Goal: Task Accomplishment & Management: Use online tool/utility

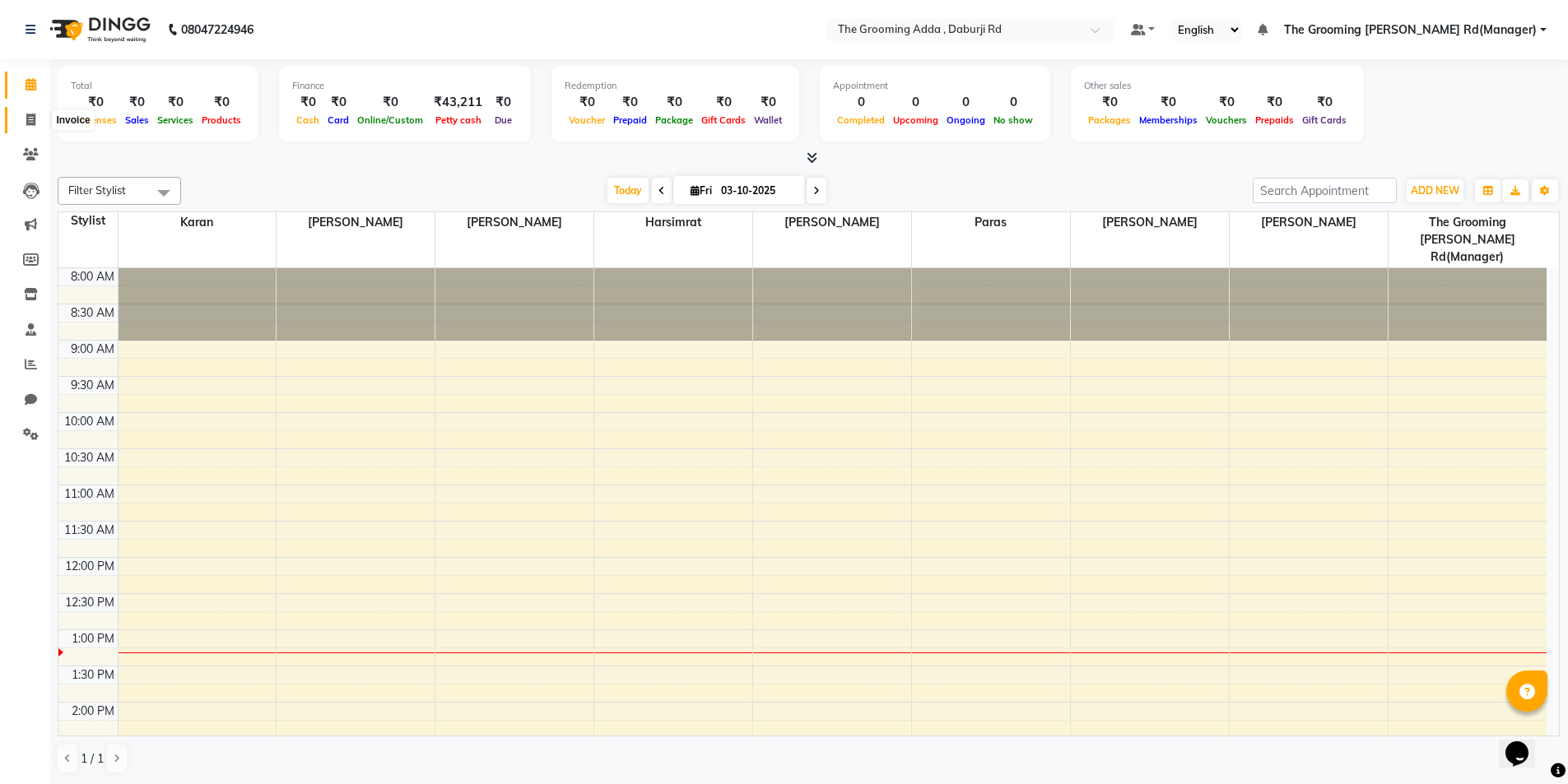
click at [37, 117] on span at bounding box center [31, 120] width 29 height 19
select select "8001"
select select "service"
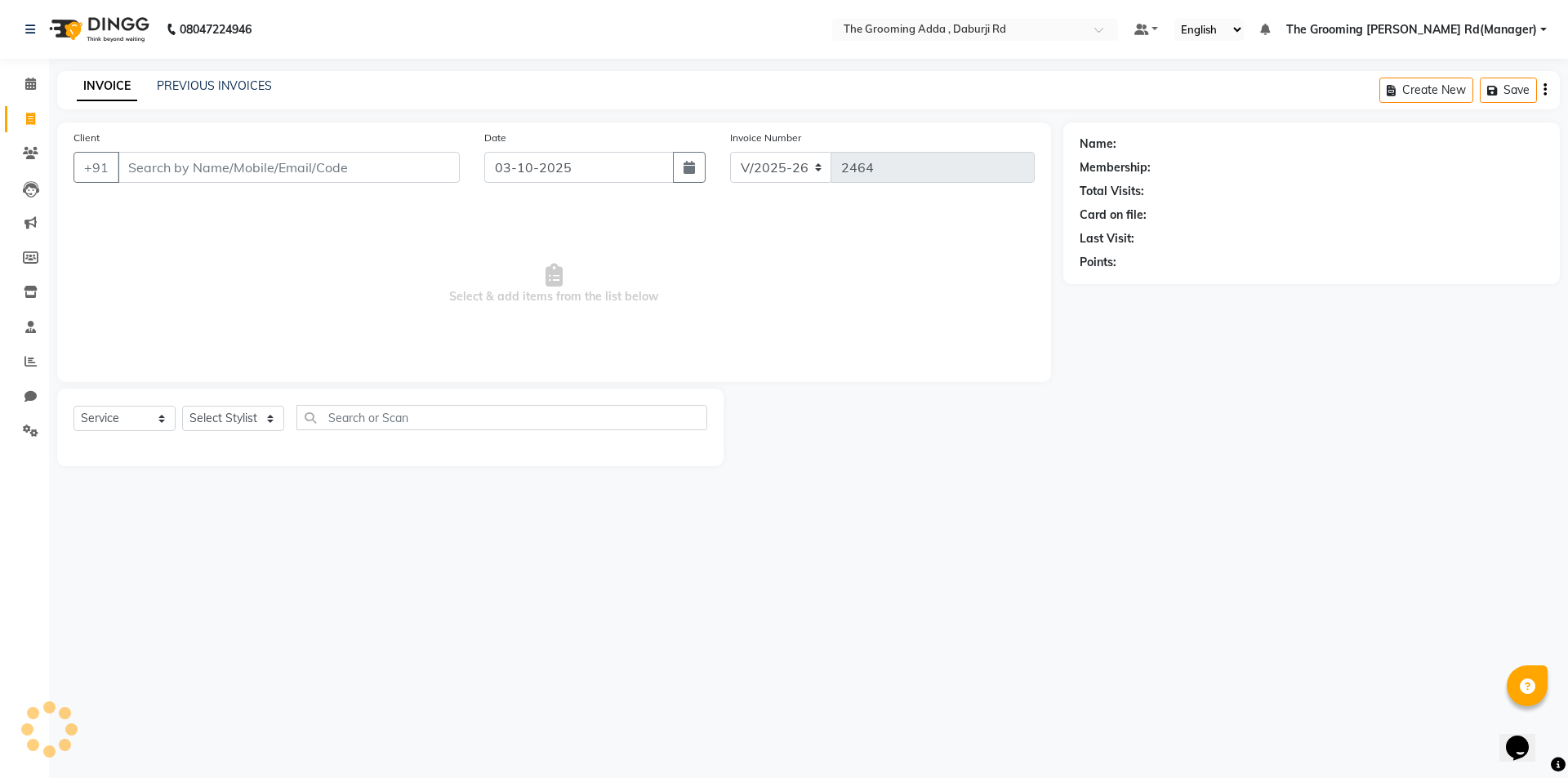
click at [180, 177] on input "Client" at bounding box center [289, 168] width 342 height 31
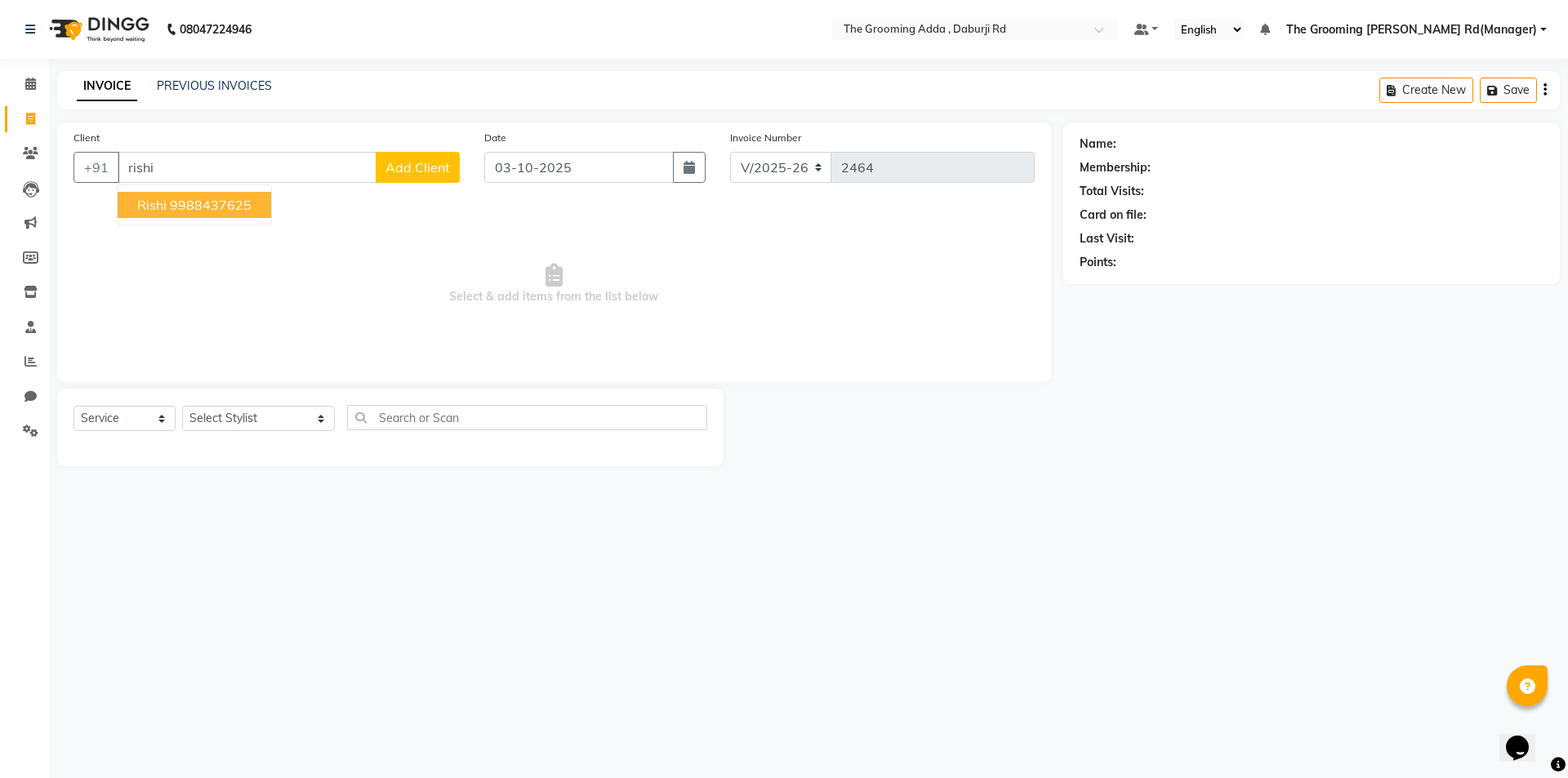
click at [215, 212] on ngb-highlight "9988437625" at bounding box center [210, 204] width 82 height 17
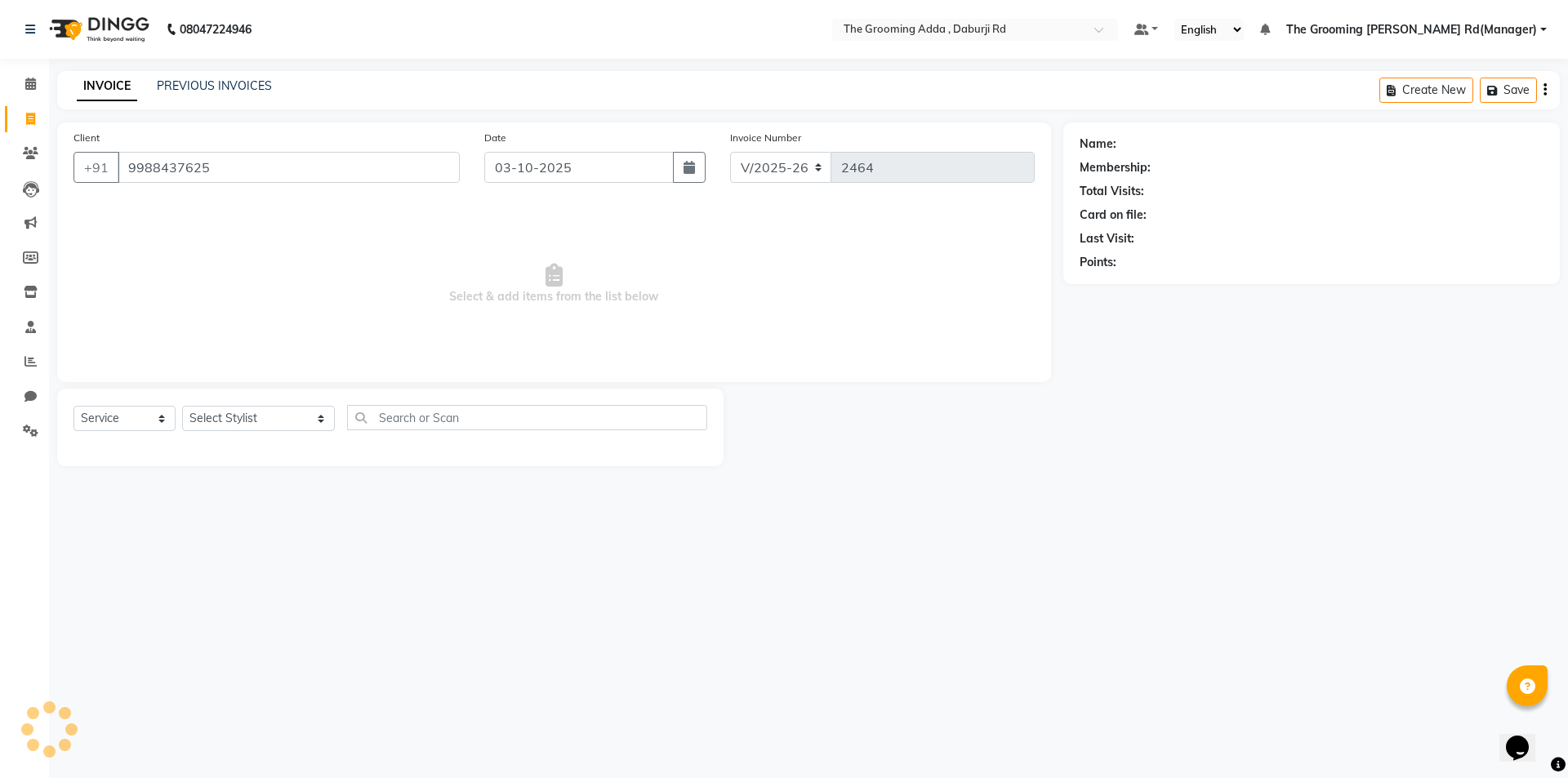
type input "9988437625"
click at [235, 418] on select "Select Stylist [PERSON_NAME] [PERSON_NAME] [PERSON_NAME] [PERSON_NAME] [PERSON_…" at bounding box center [257, 418] width 152 height 26
select select "1: Object"
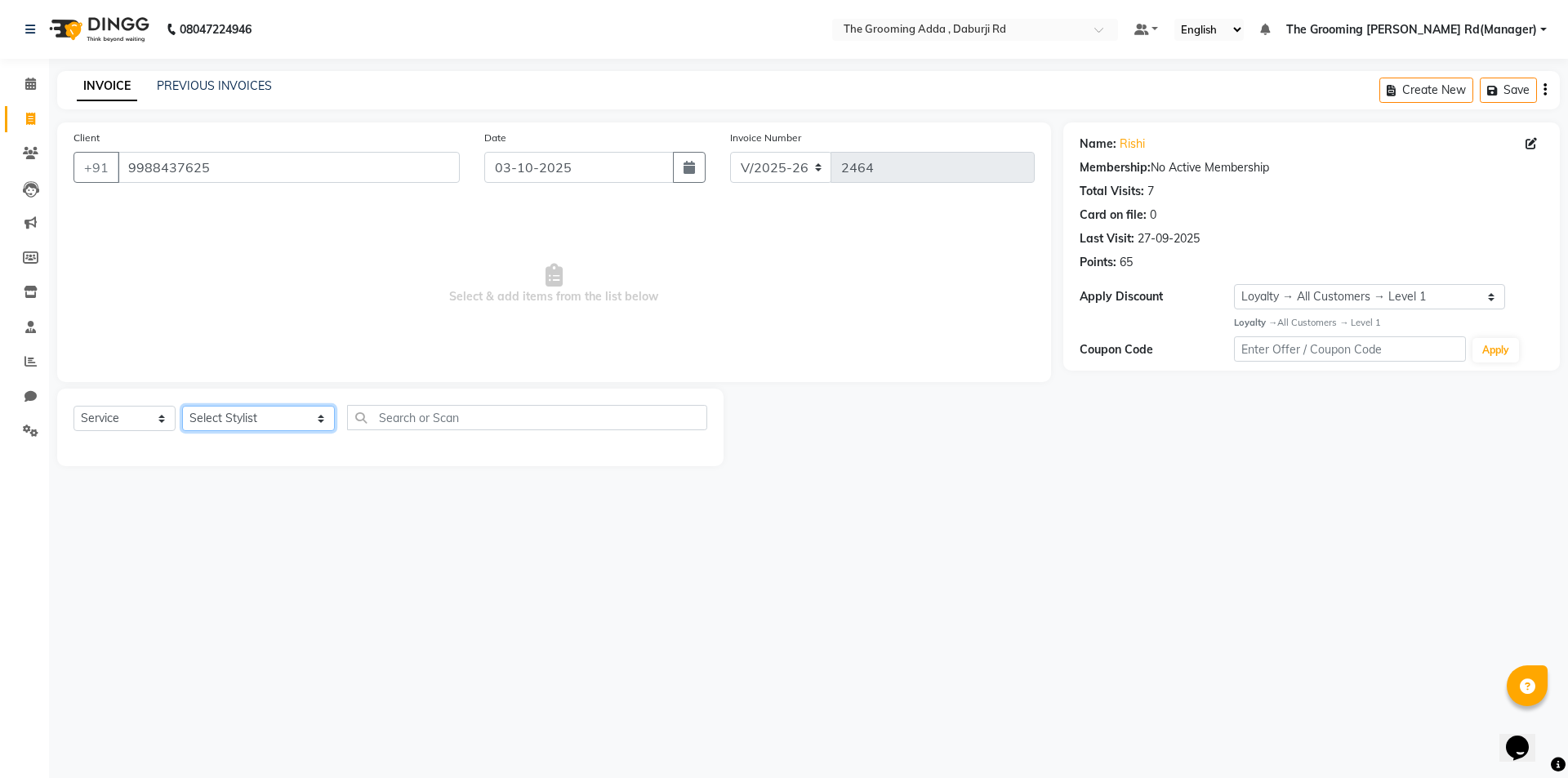
select select "79355"
click at [182, 406] on select "Select Stylist [PERSON_NAME] [PERSON_NAME] [PERSON_NAME] [PERSON_NAME] [PERSON_…" at bounding box center [257, 418] width 152 height 26
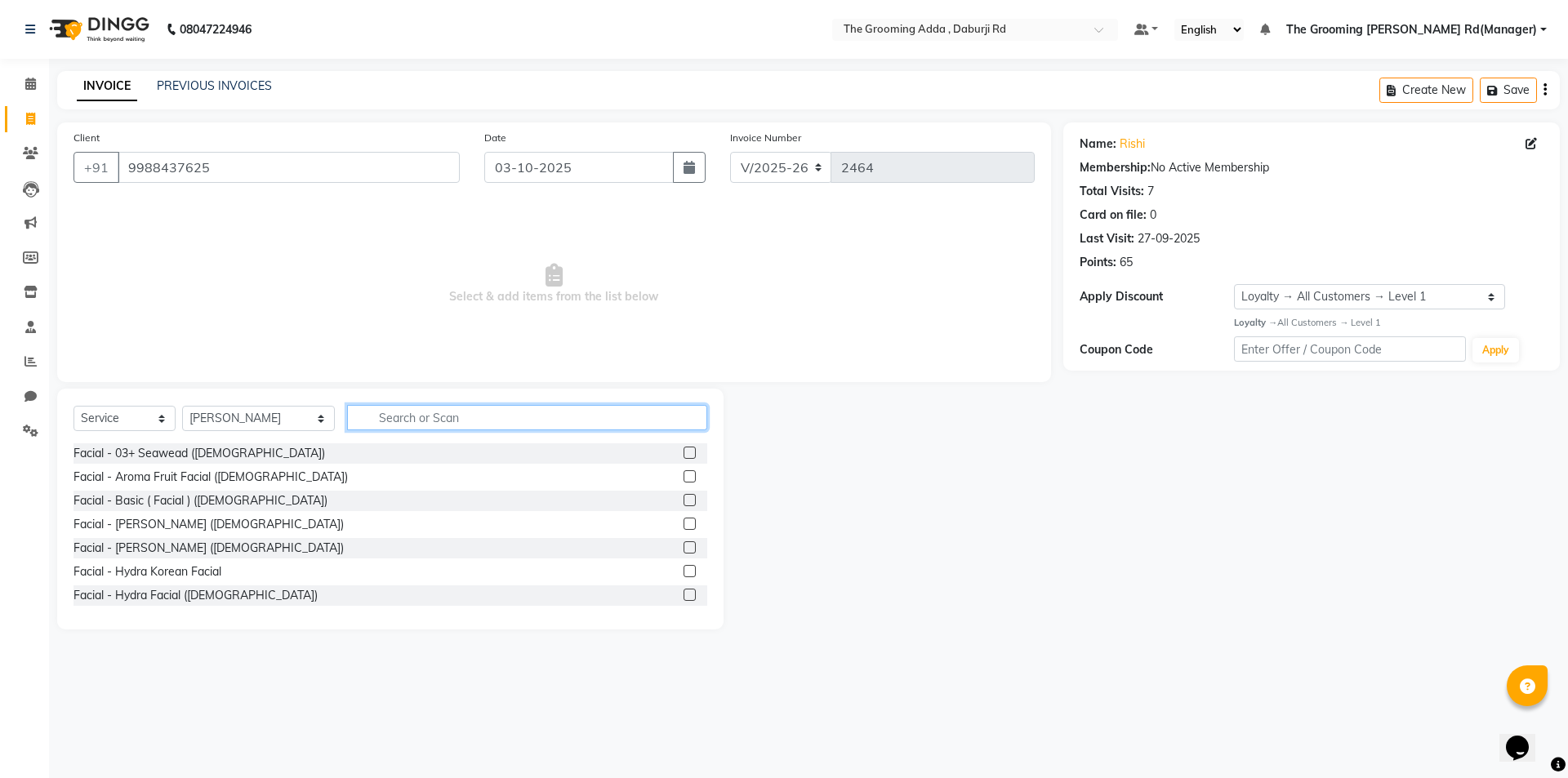
click at [383, 422] on input "text" at bounding box center [527, 417] width 361 height 26
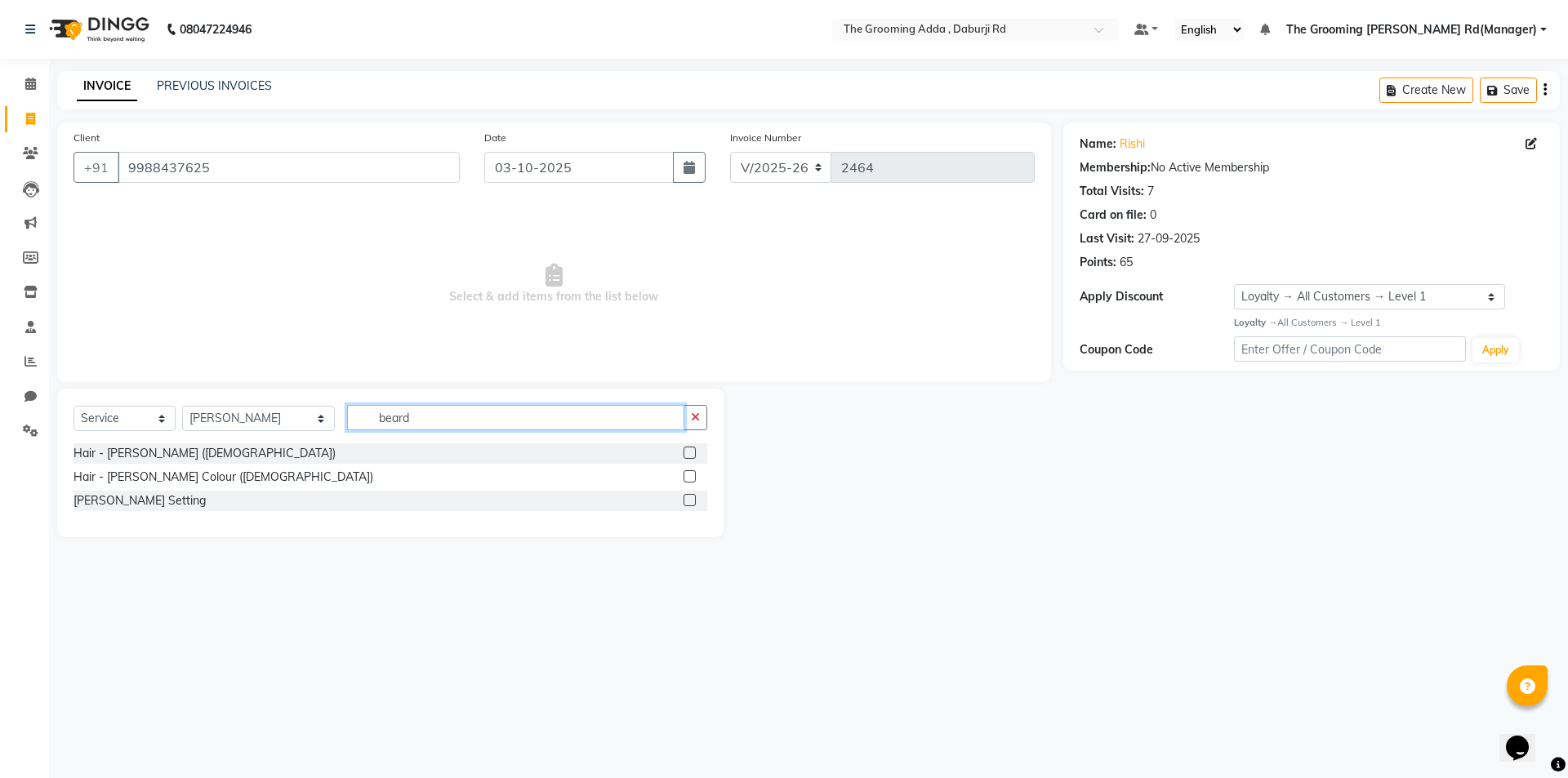
drag, startPoint x: 532, startPoint y: 425, endPoint x: 254, endPoint y: 432, distance: 278.1
click at [254, 432] on div "Select Service Product Membership Package Voucher Prepaid Gift Card Select Styl…" at bounding box center [390, 423] width 634 height 38
type input "shaving"
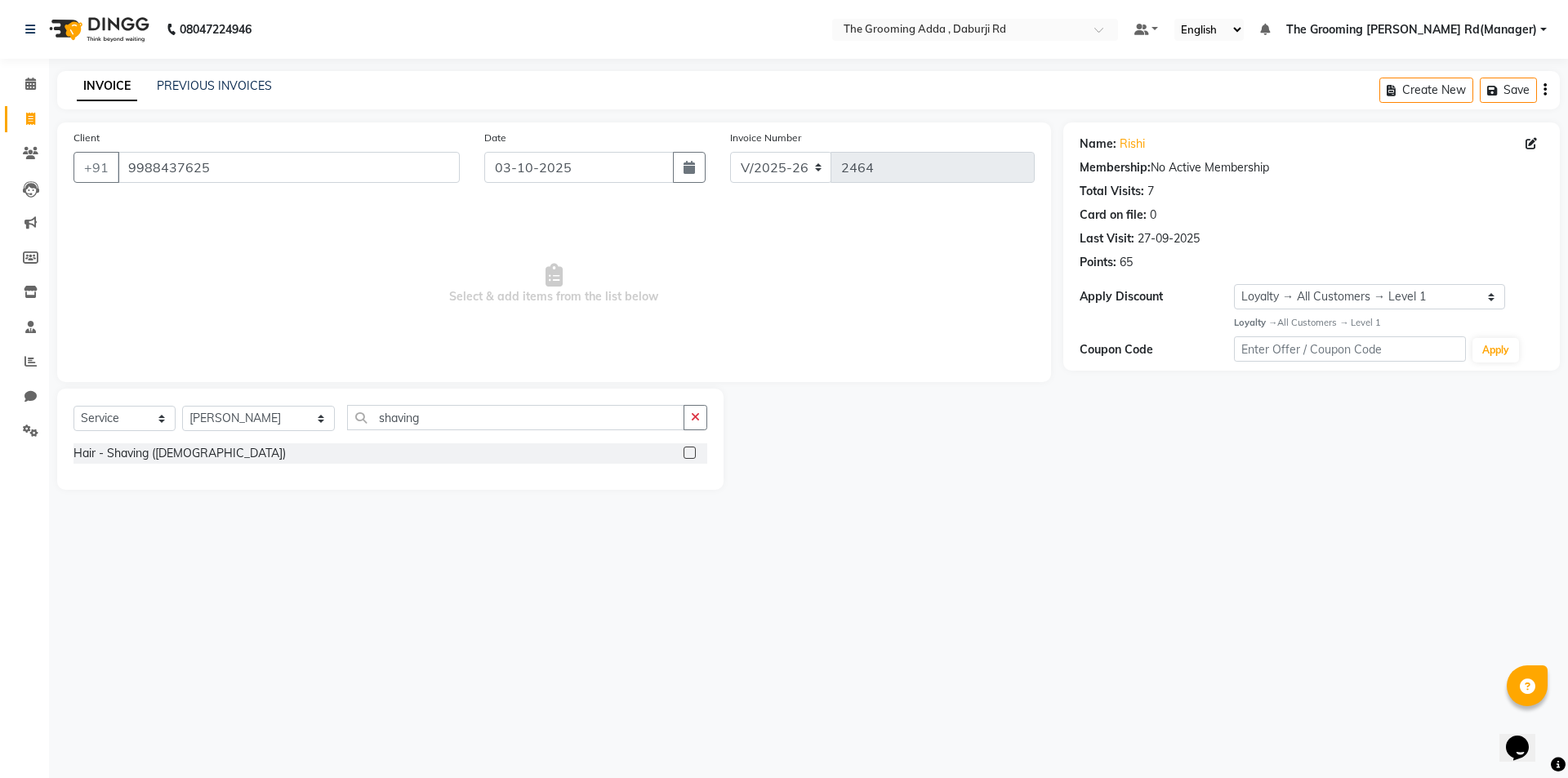
click at [689, 447] on label at bounding box center [690, 453] width 12 height 12
click at [689, 448] on input "checkbox" at bounding box center [689, 453] width 11 height 11
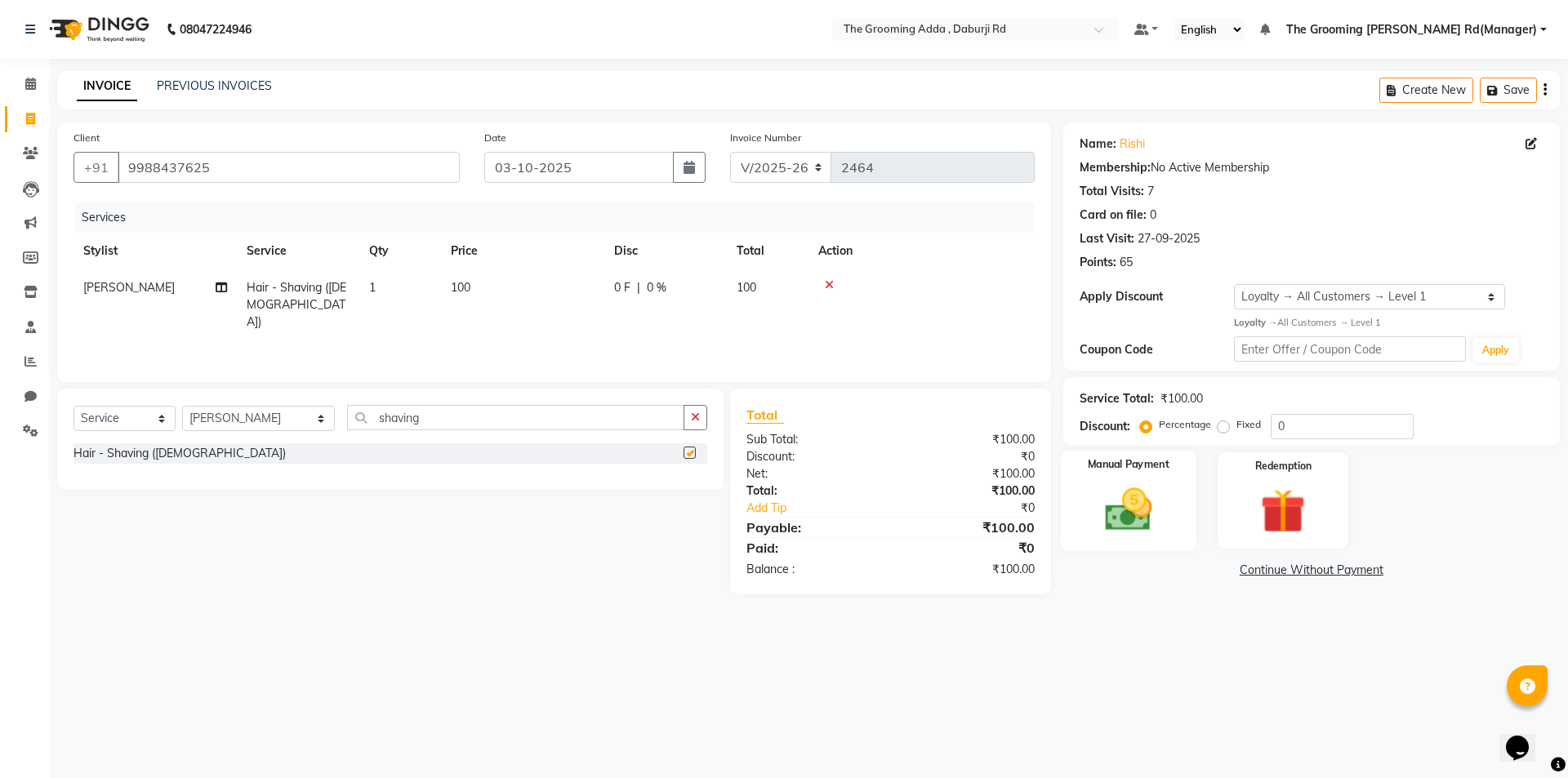
checkbox input "false"
click at [1121, 520] on img at bounding box center [1128, 509] width 76 height 54
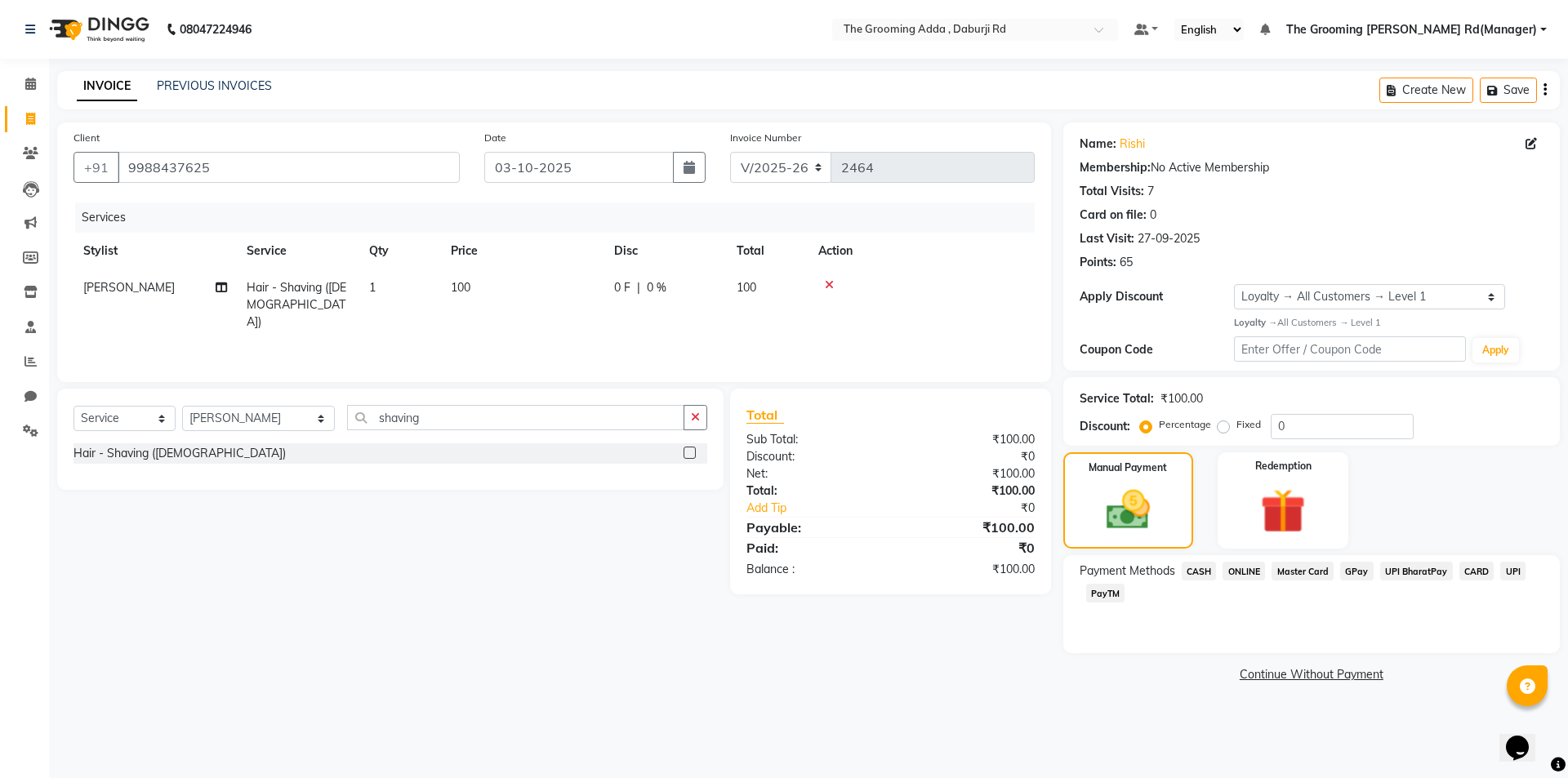
click at [1245, 568] on span "ONLINE" at bounding box center [1244, 571] width 42 height 19
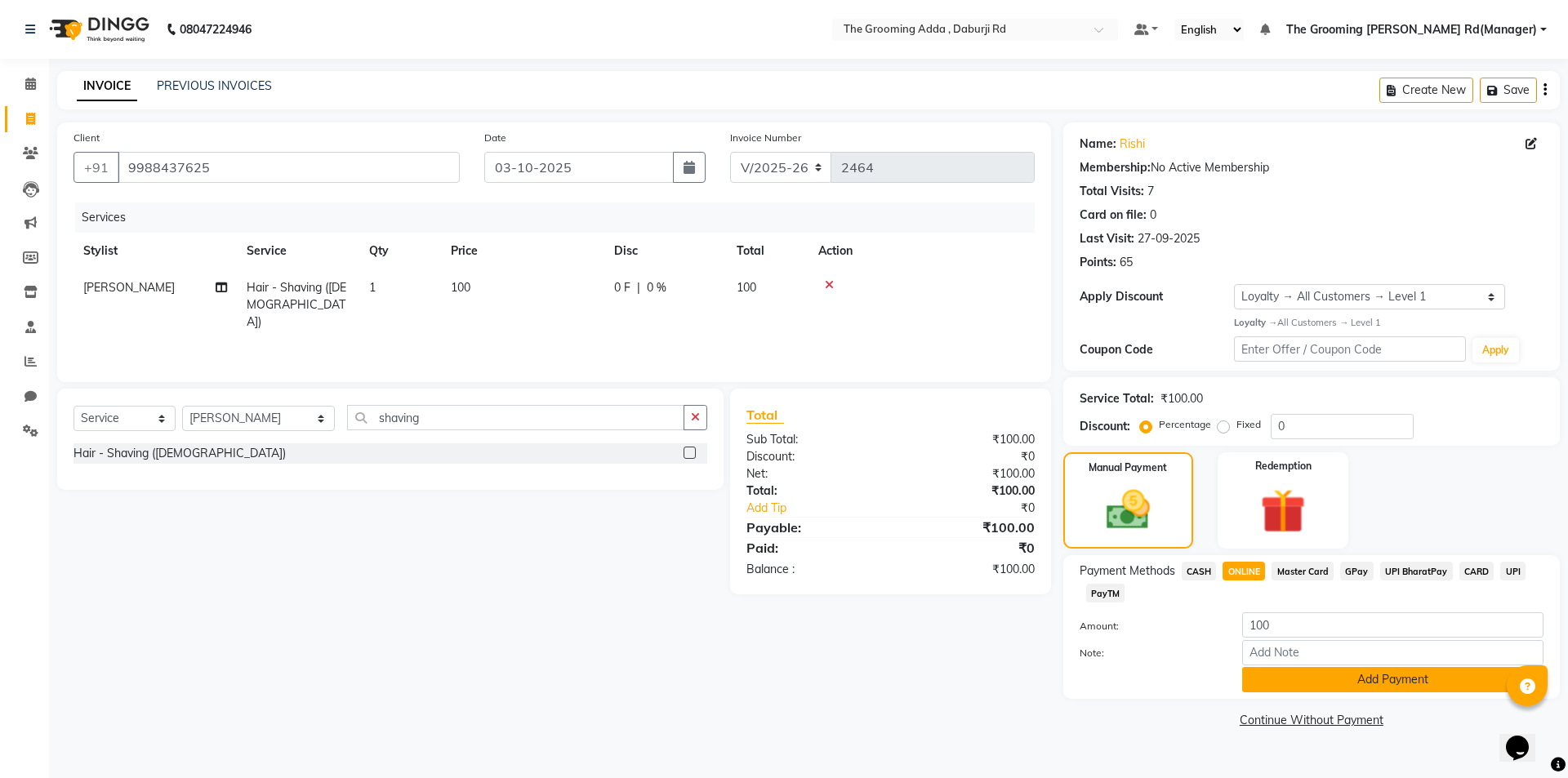
click at [1270, 681] on button "Add Payment" at bounding box center [1393, 680] width 302 height 26
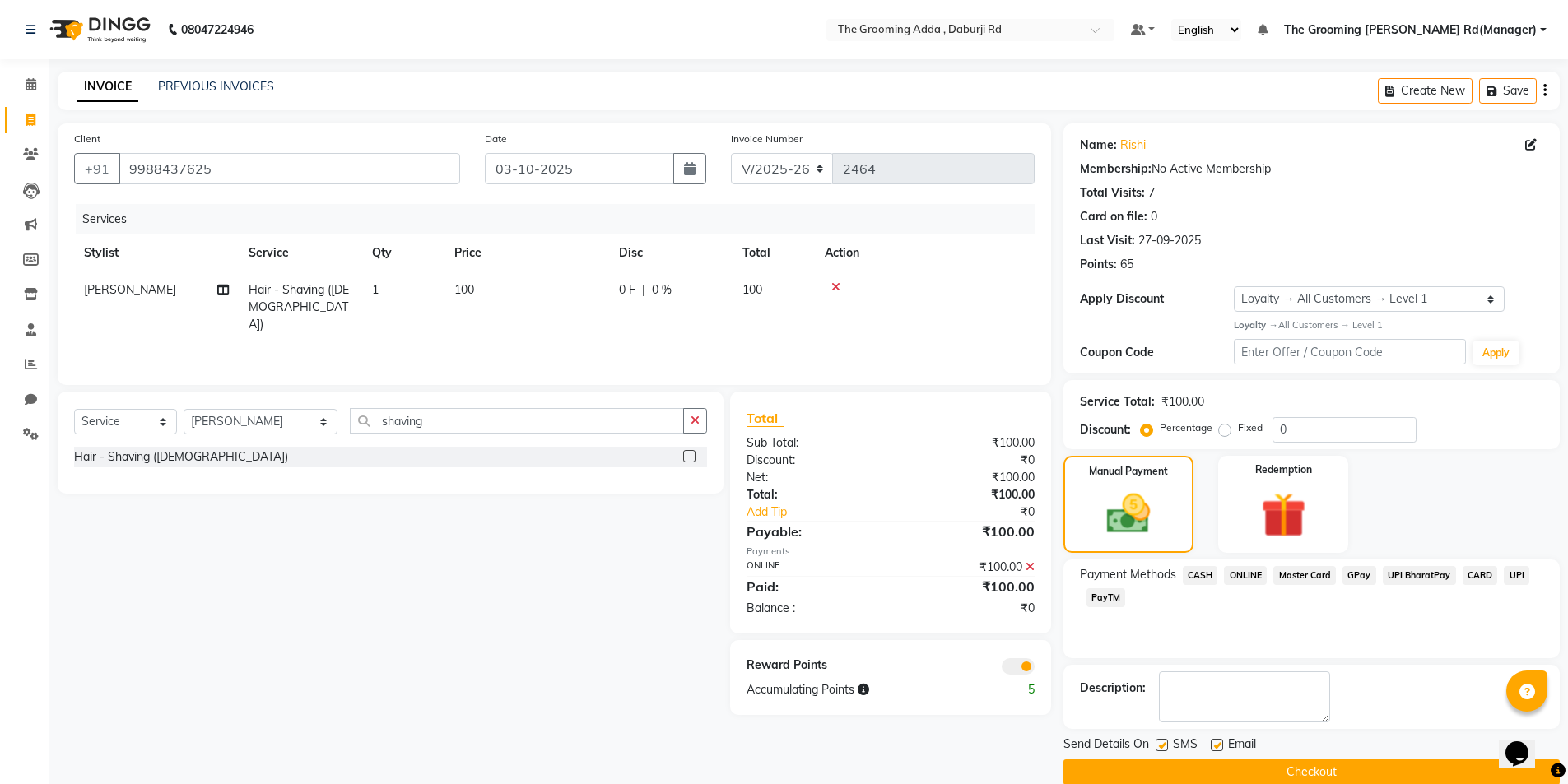
click at [1219, 745] on label at bounding box center [1217, 745] width 12 height 12
click at [1219, 745] on input "checkbox" at bounding box center [1216, 745] width 11 height 11
checkbox input "false"
click at [1149, 739] on div "Send Details On SMS Email" at bounding box center [1311, 745] width 496 height 21
click at [1159, 742] on label at bounding box center [1161, 745] width 12 height 12
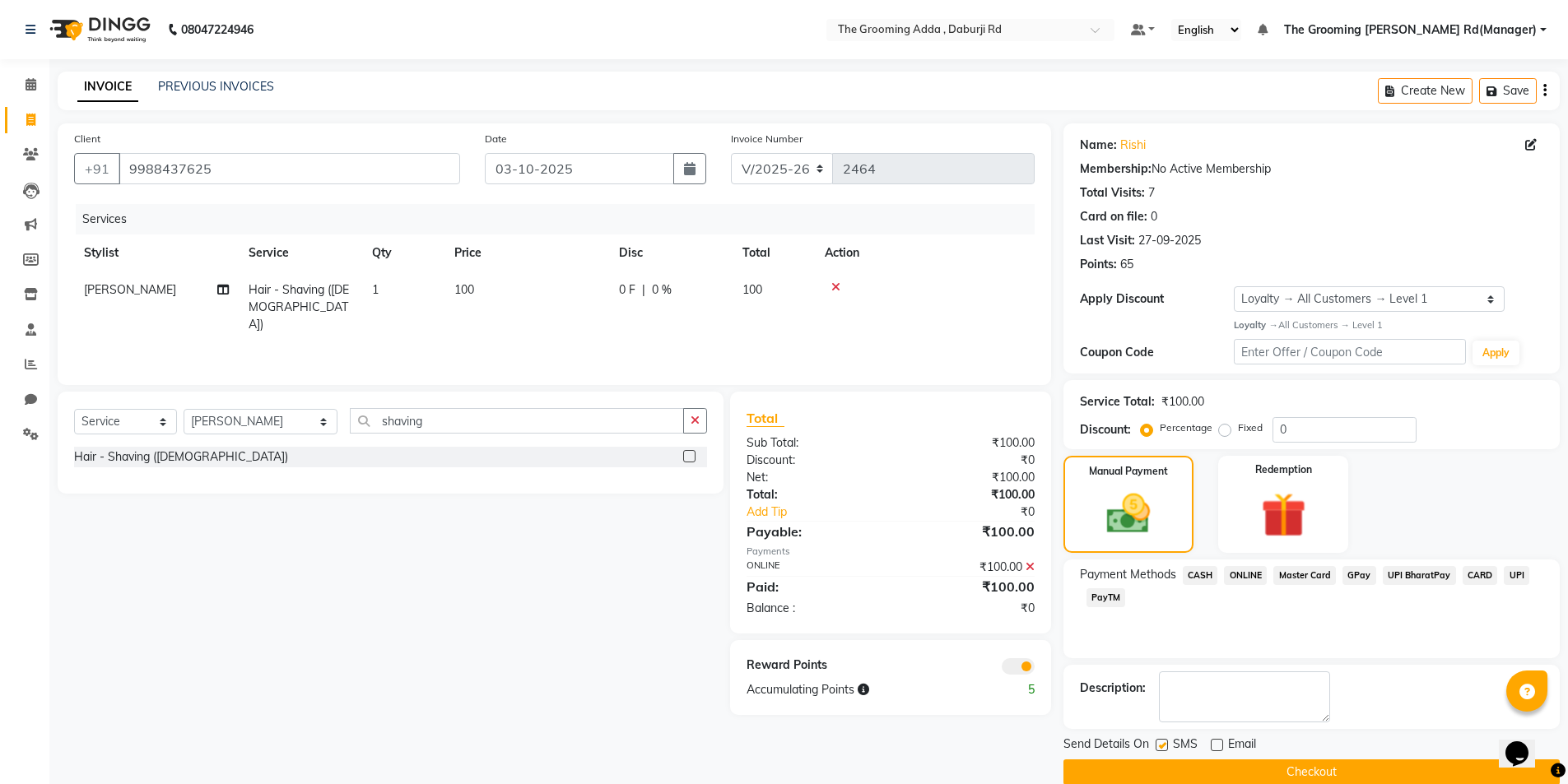
click at [1159, 742] on input "checkbox" at bounding box center [1160, 745] width 11 height 11
checkbox input "false"
click at [1166, 772] on button "Checkout" at bounding box center [1311, 772] width 496 height 26
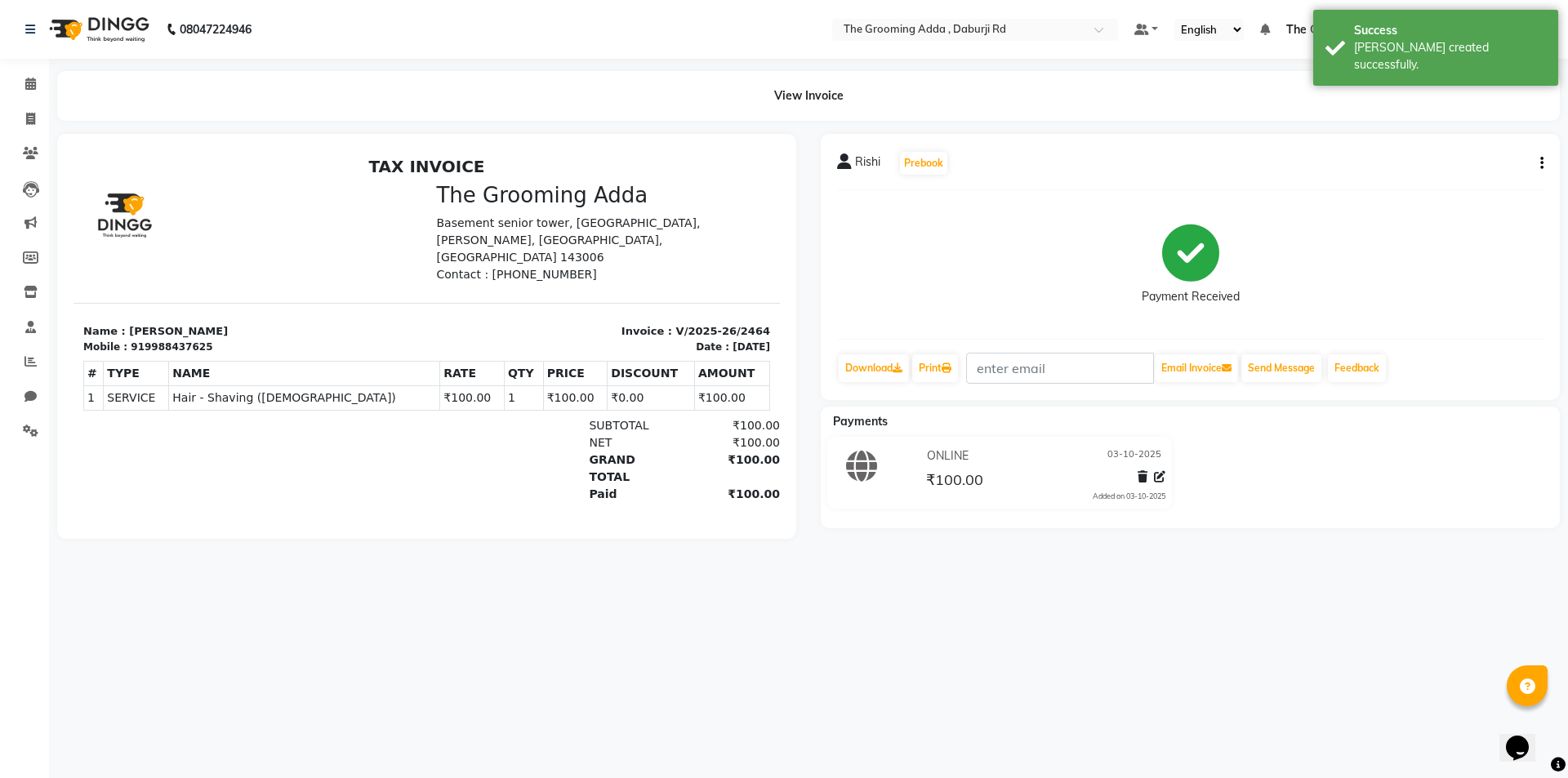
select select "service"
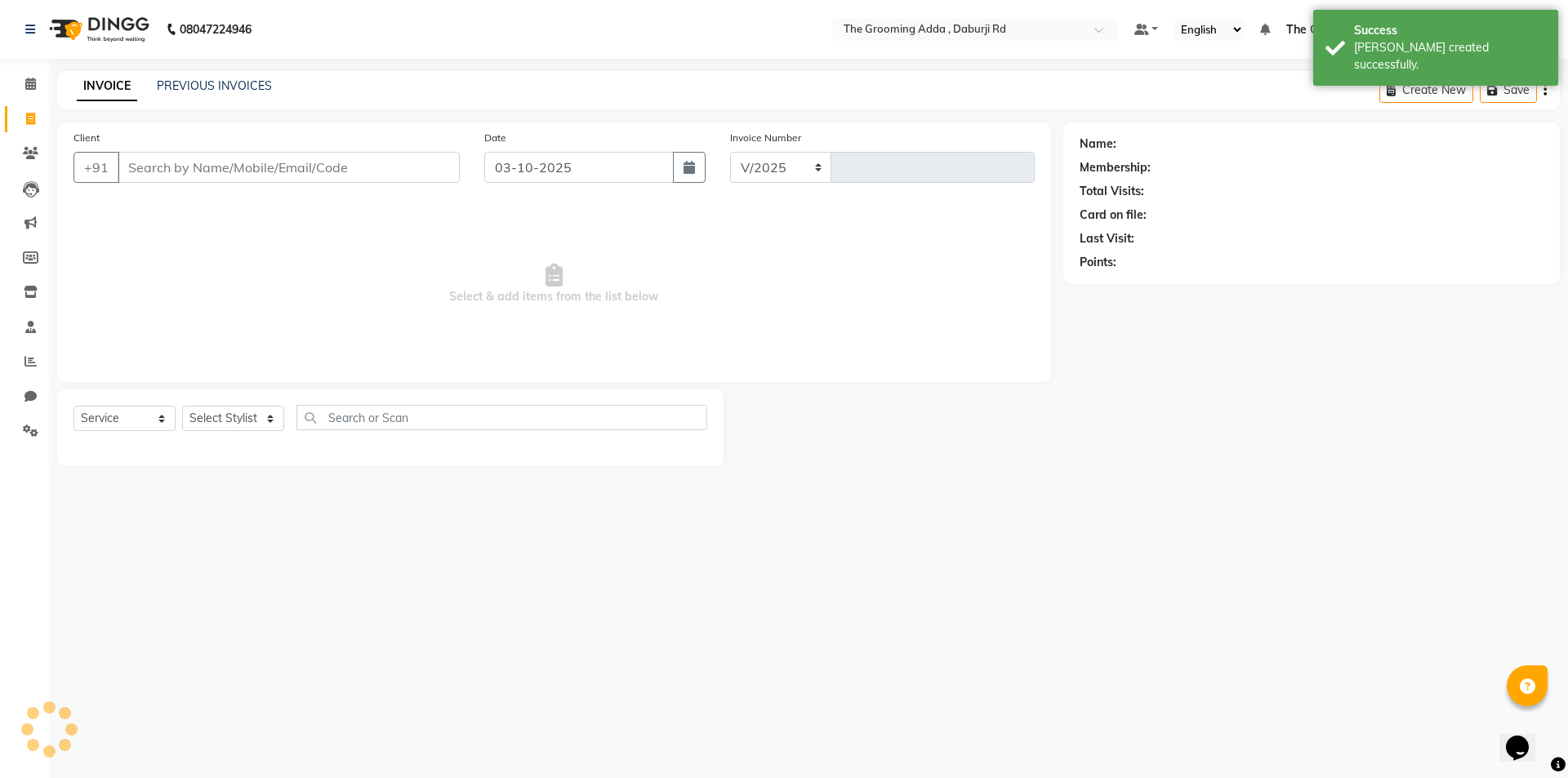
select select "8001"
type input "2465"
click at [154, 179] on input "Client" at bounding box center [289, 168] width 342 height 31
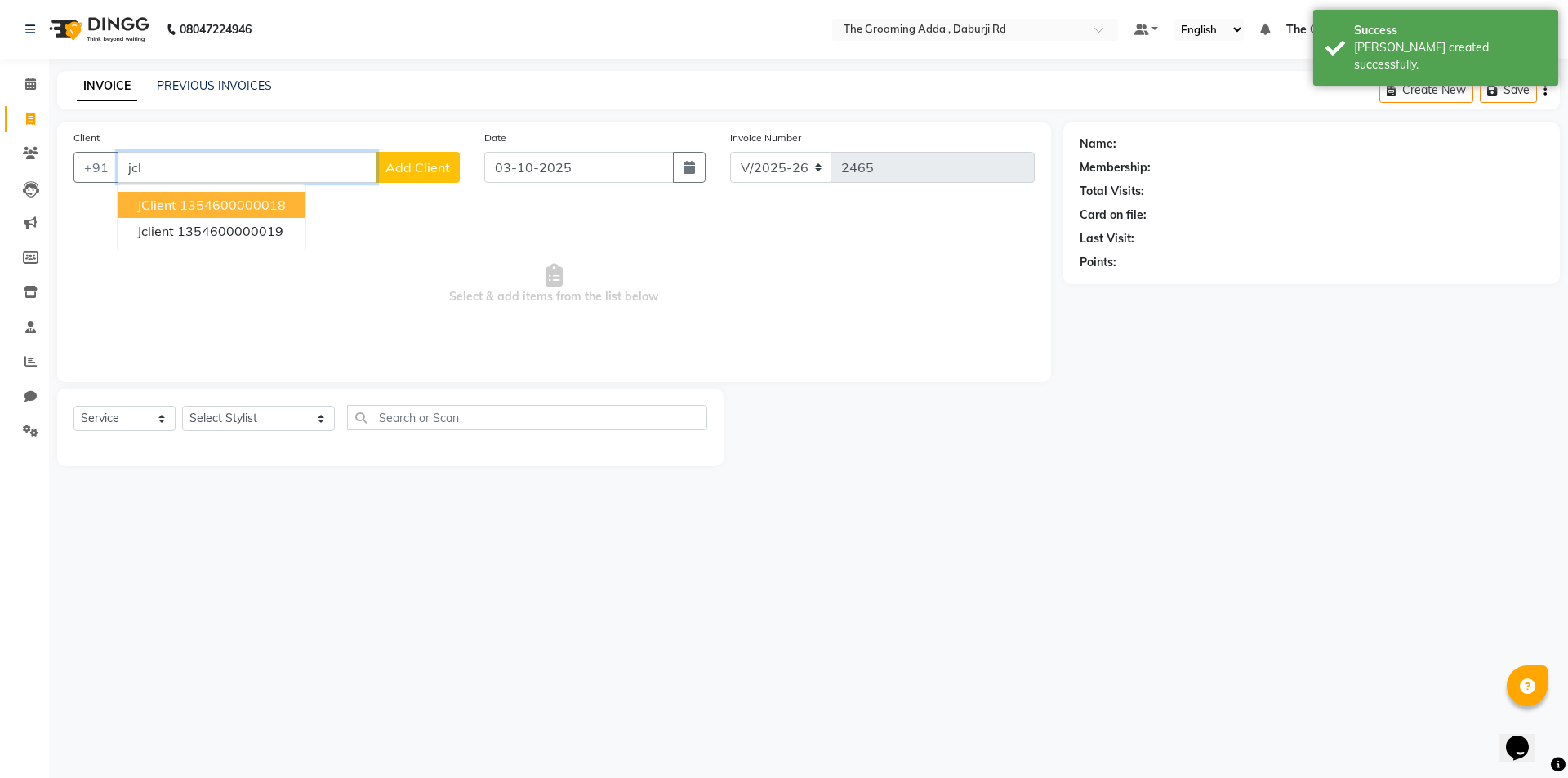
click at [240, 203] on ngb-highlight "1354600000018" at bounding box center [233, 204] width 106 height 17
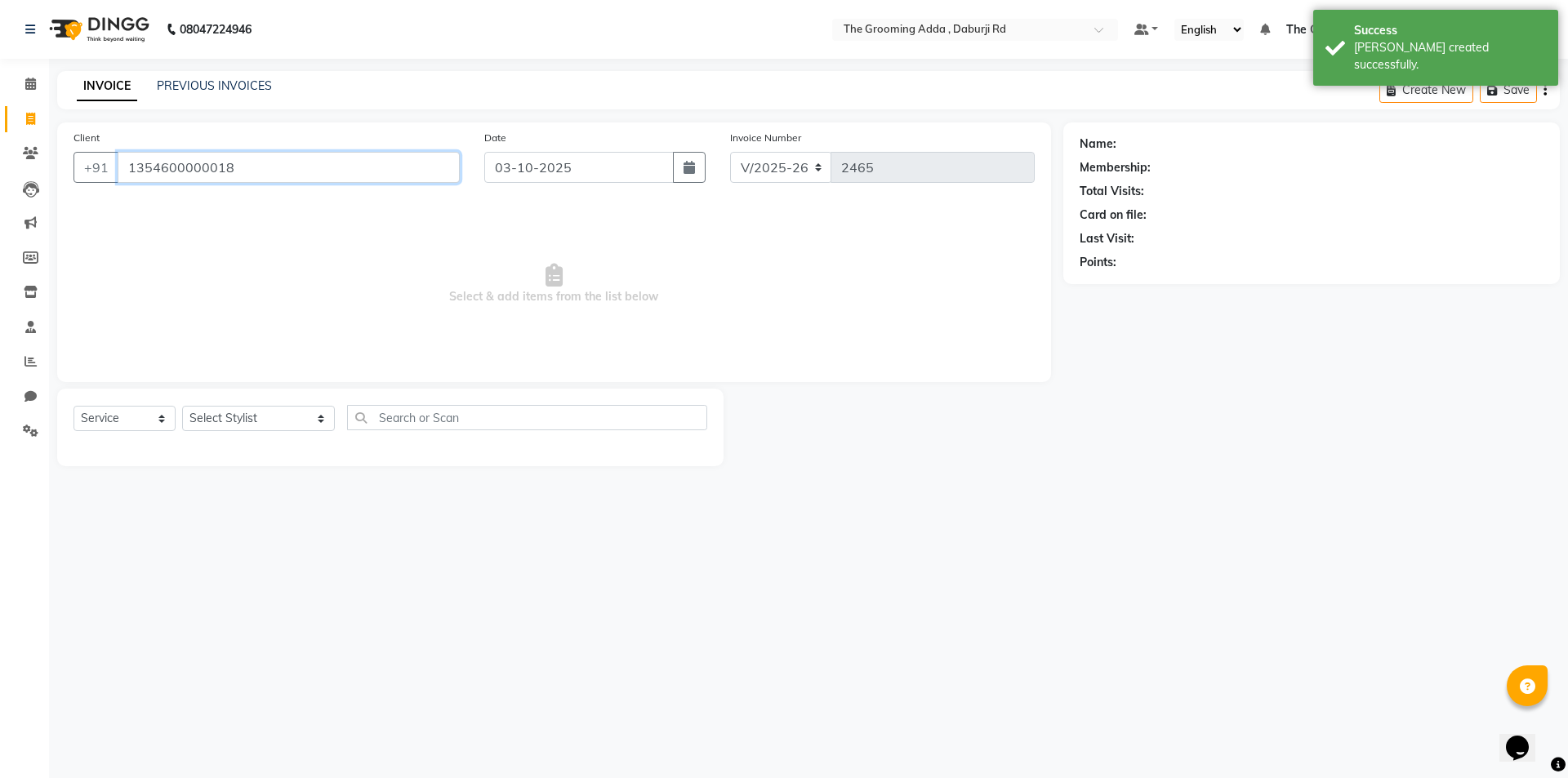
type input "1354600000018"
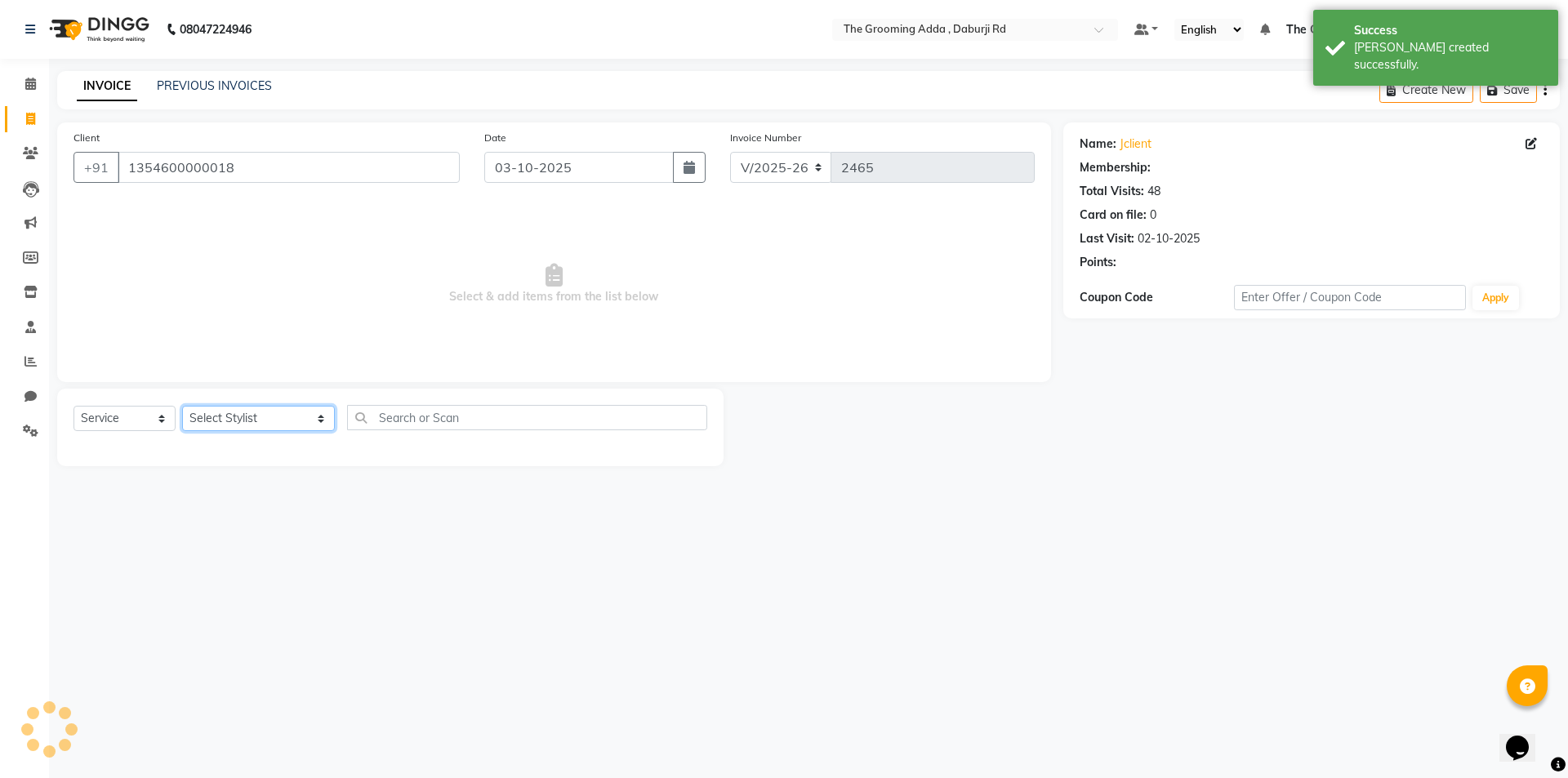
click at [230, 417] on select "Select Stylist [PERSON_NAME] [PERSON_NAME] [PERSON_NAME] [PERSON_NAME] [PERSON_…" at bounding box center [257, 418] width 152 height 26
select select "1: Object"
select select "79355"
click at [182, 406] on select "Select Stylist [PERSON_NAME] [PERSON_NAME] [PERSON_NAME] [PERSON_NAME] [PERSON_…" at bounding box center [257, 418] width 152 height 26
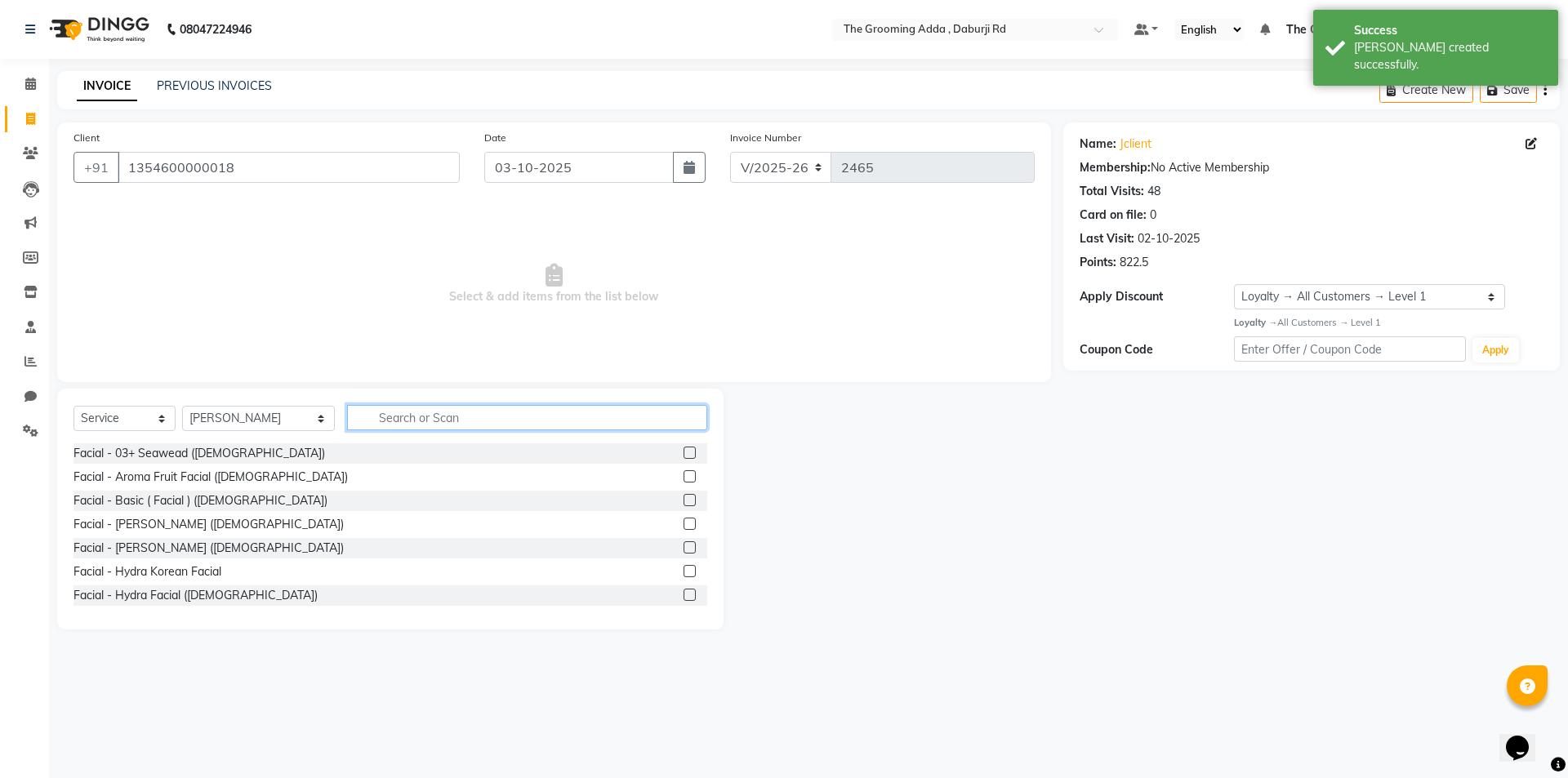
click at [363, 423] on input "text" at bounding box center [527, 417] width 361 height 26
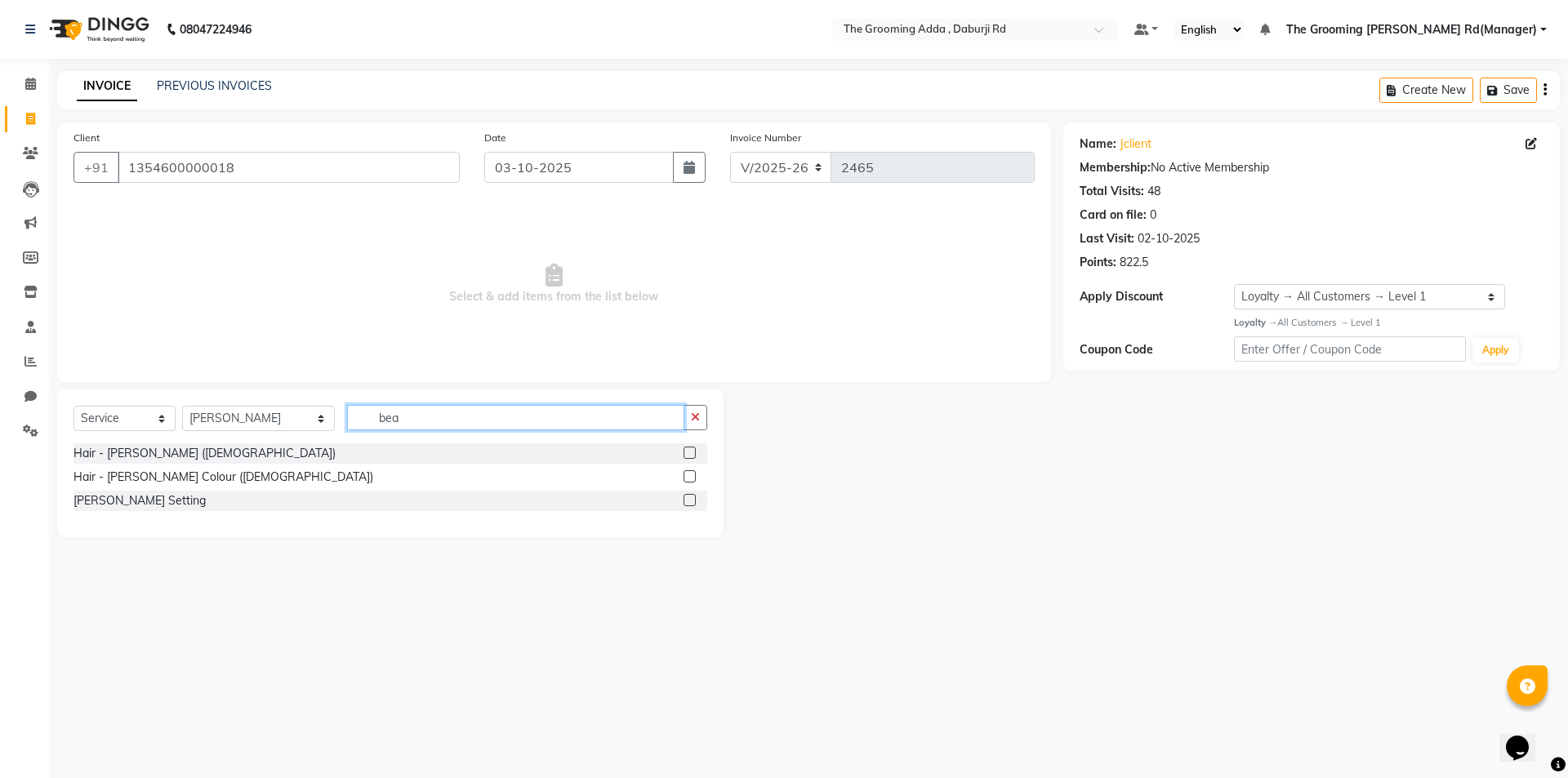
type input "bea"
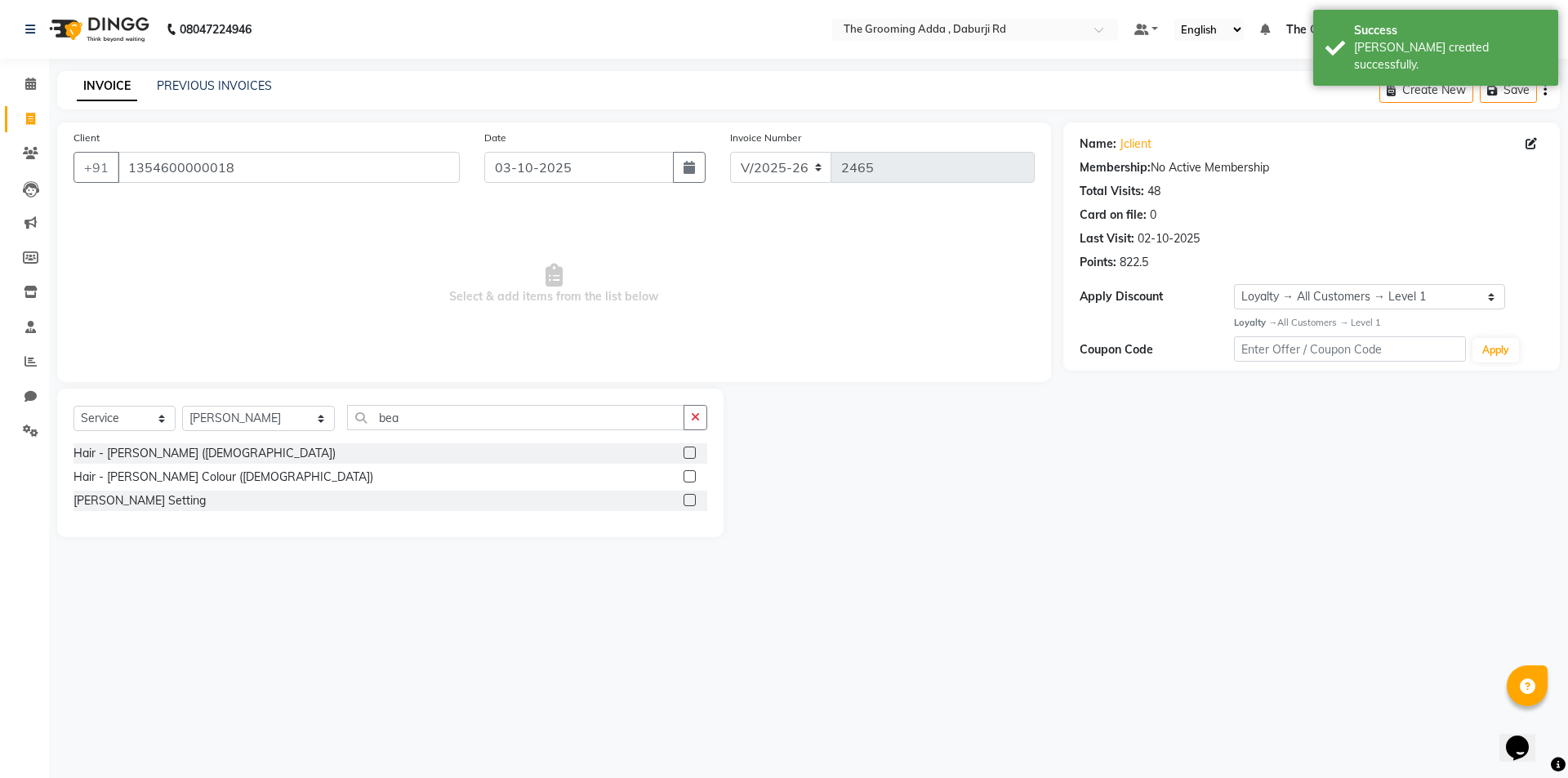
click at [689, 454] on label at bounding box center [690, 453] width 12 height 12
click at [689, 454] on input "checkbox" at bounding box center [689, 453] width 11 height 11
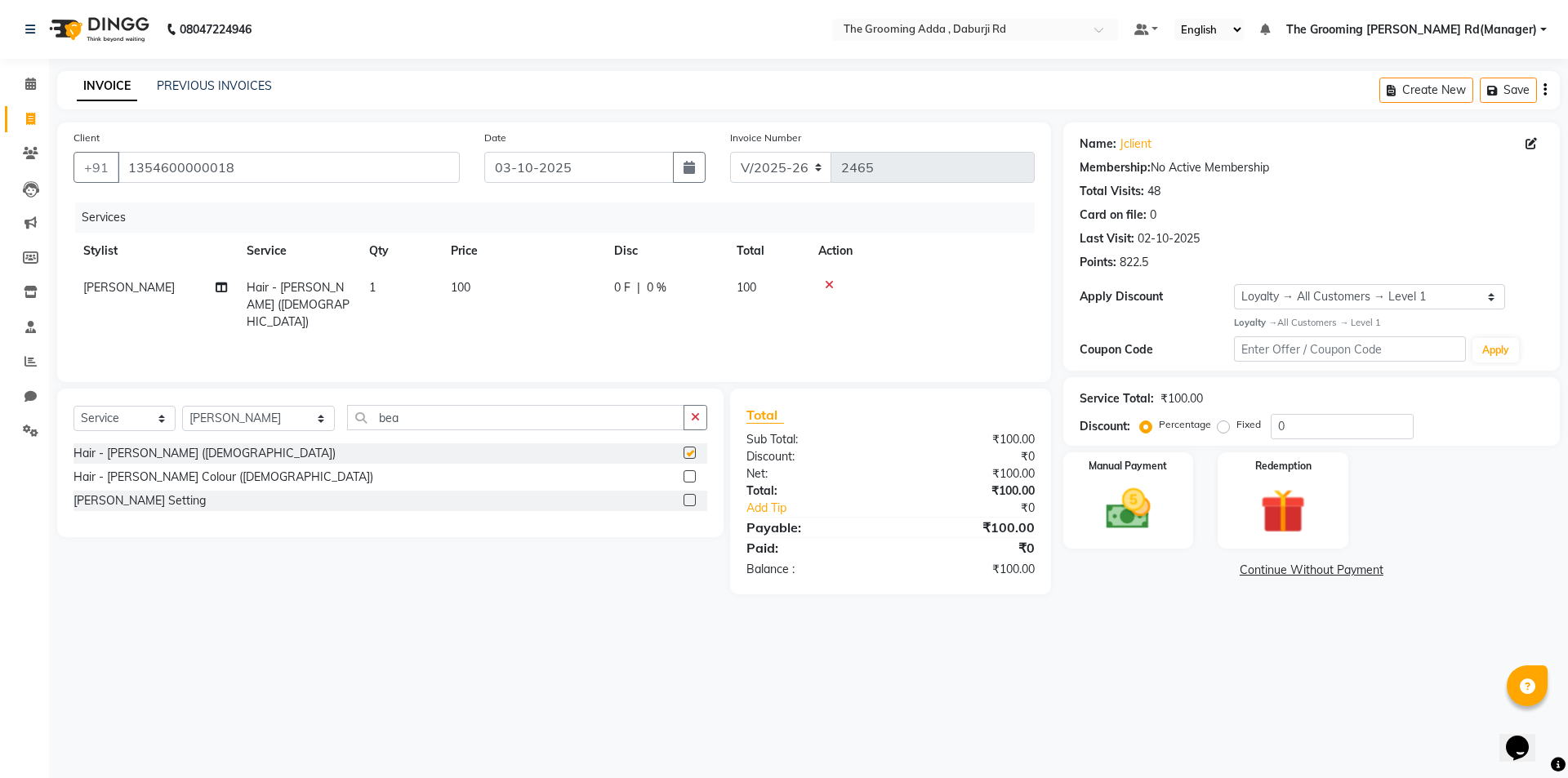
checkbox input "false"
drag, startPoint x: 470, startPoint y: 404, endPoint x: 262, endPoint y: 405, distance: 208.0
click at [262, 405] on div "Select Service Product Membership Package Voucher Prepaid Gift Card Select Styl…" at bounding box center [390, 463] width 666 height 148
drag, startPoint x: 417, startPoint y: 420, endPoint x: 330, endPoint y: 420, distance: 87.0
click at [330, 420] on div "Select Service Product Membership Package Voucher Prepaid Gift Card Select Styl…" at bounding box center [390, 423] width 634 height 38
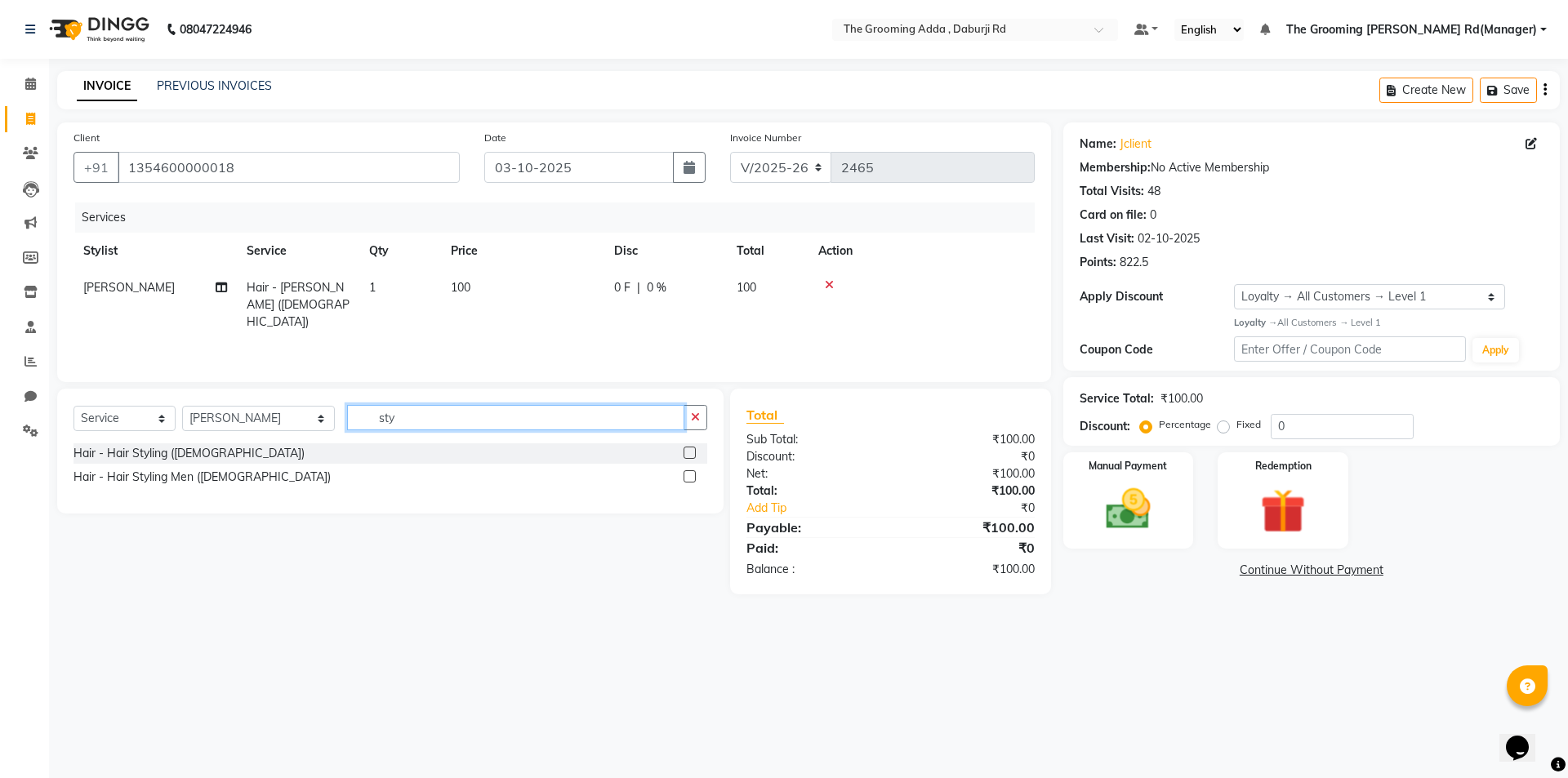
type input "sty"
click at [691, 472] on label at bounding box center [690, 476] width 12 height 12
click at [691, 472] on input "checkbox" at bounding box center [689, 477] width 11 height 11
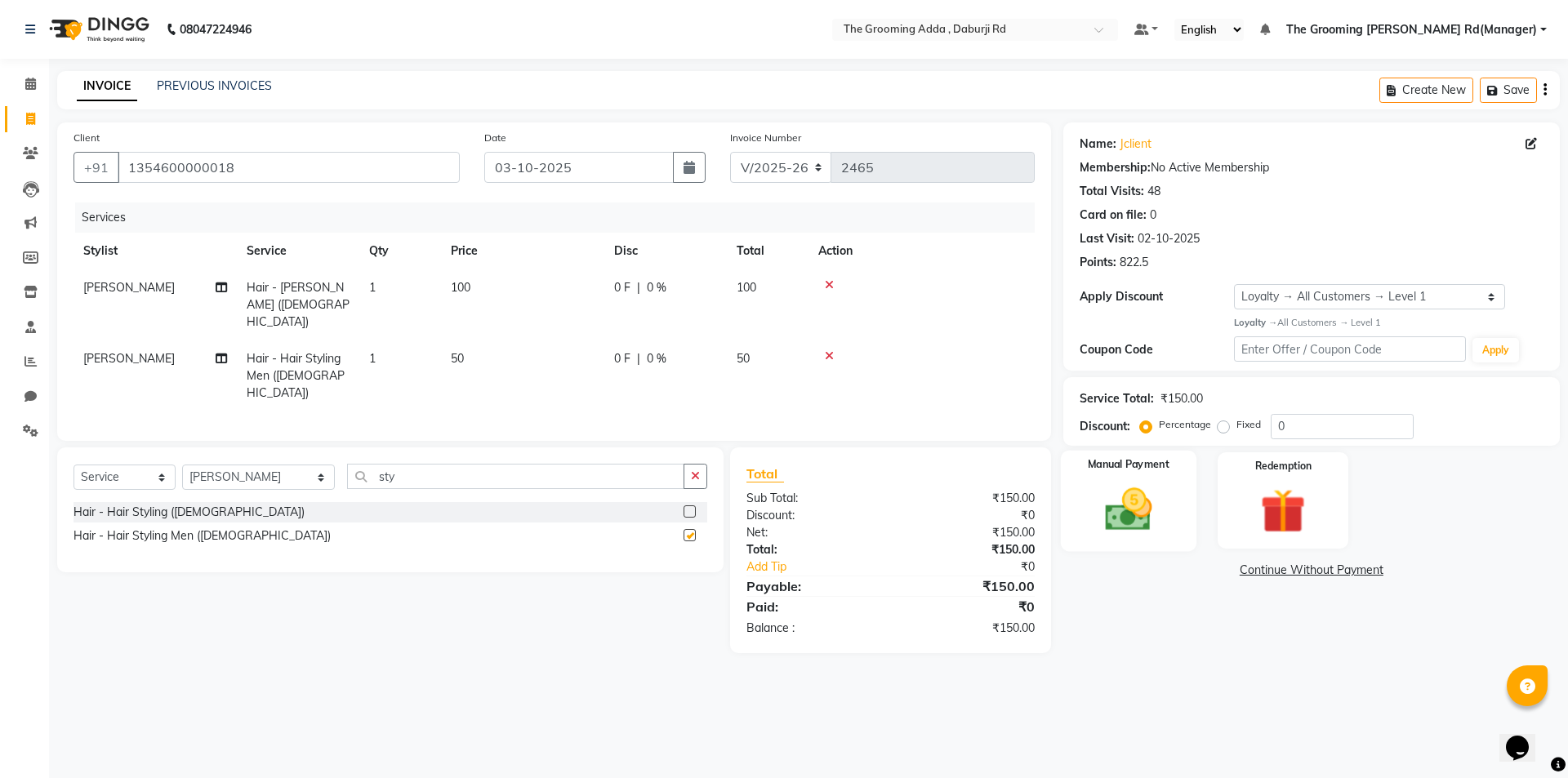
checkbox input "false"
click at [1143, 506] on img at bounding box center [1128, 509] width 76 height 54
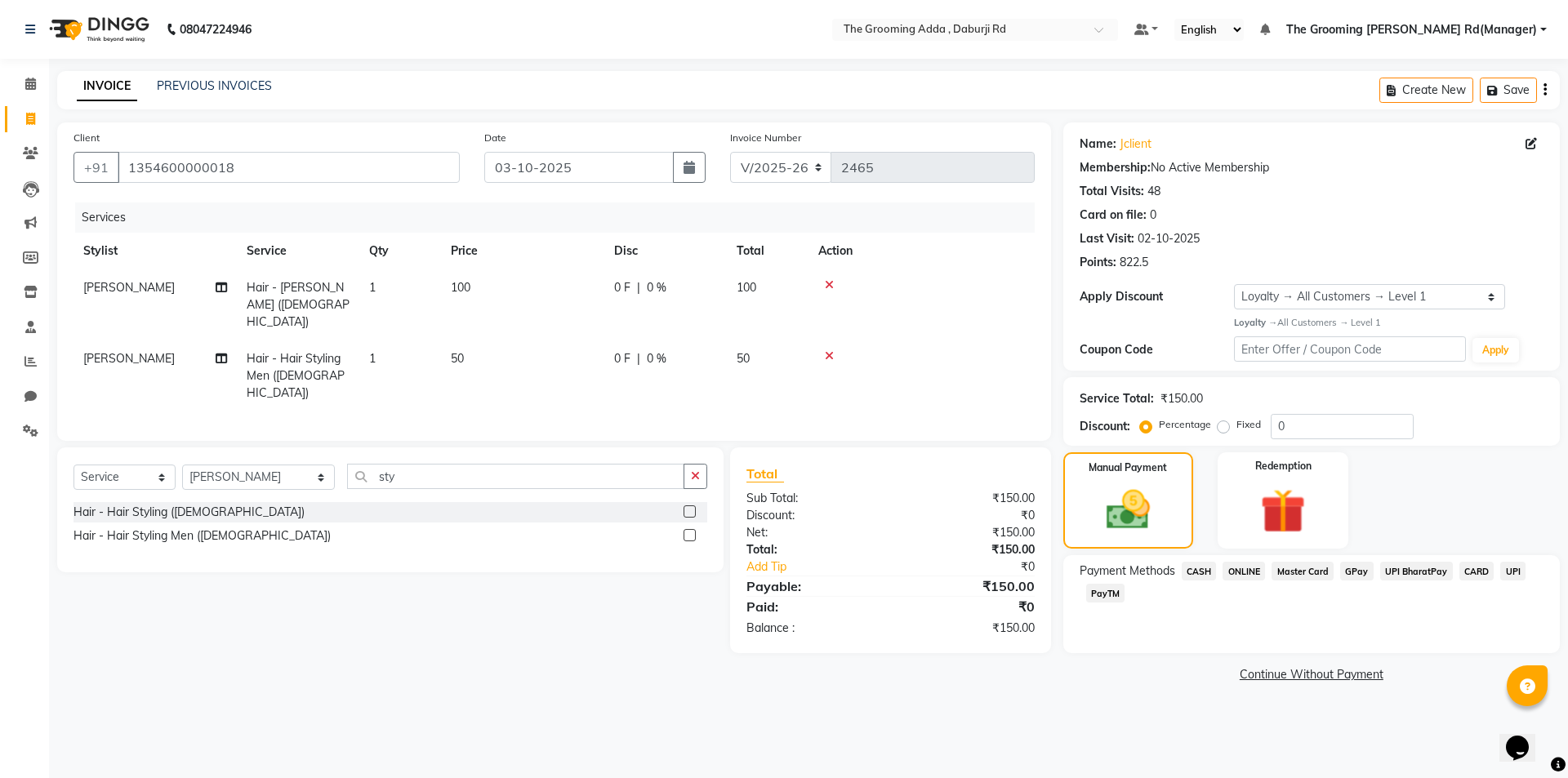
click at [1199, 569] on span "CASH" at bounding box center [1200, 571] width 35 height 19
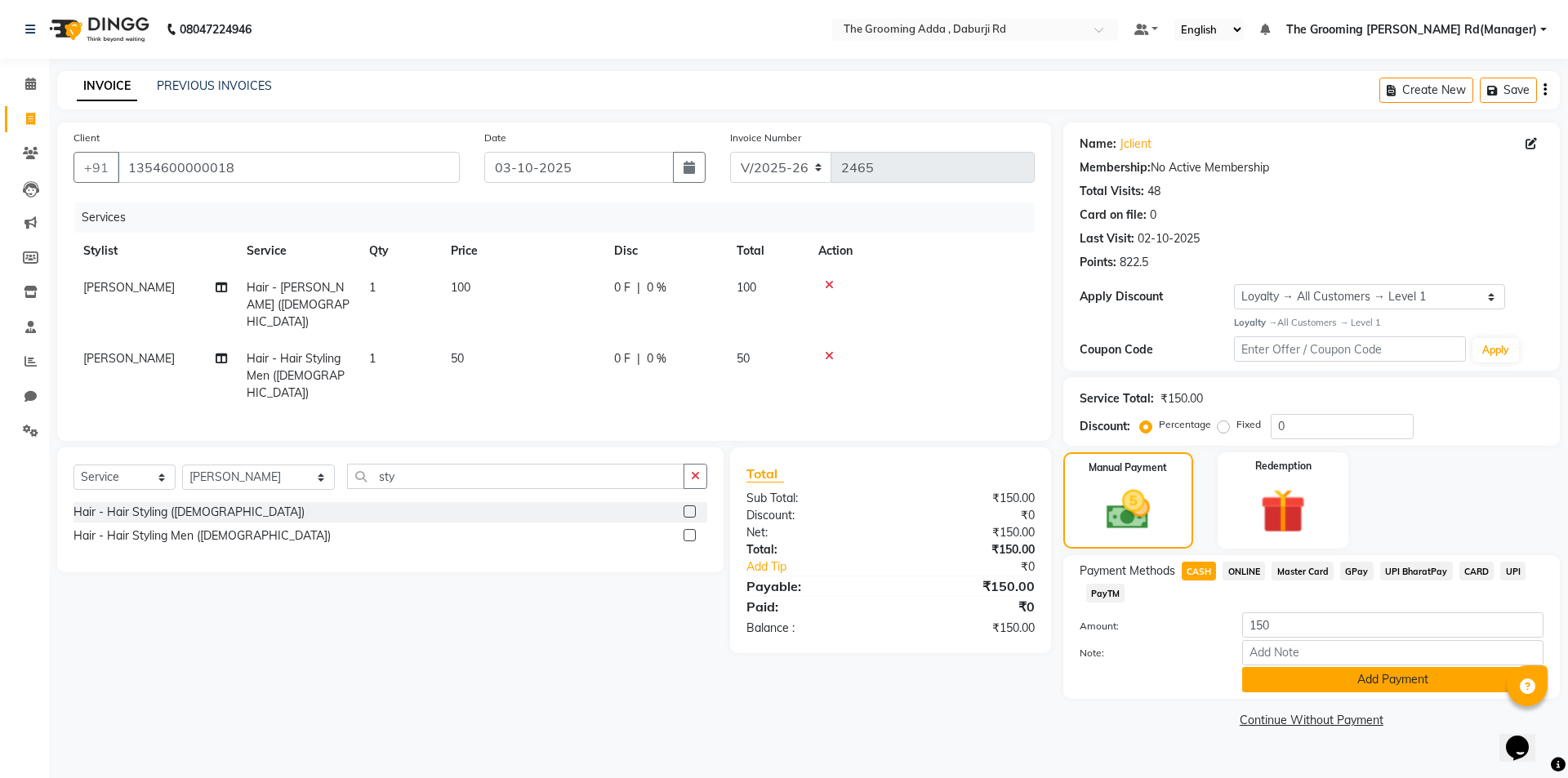
click at [1270, 680] on button "Add Payment" at bounding box center [1393, 680] width 302 height 26
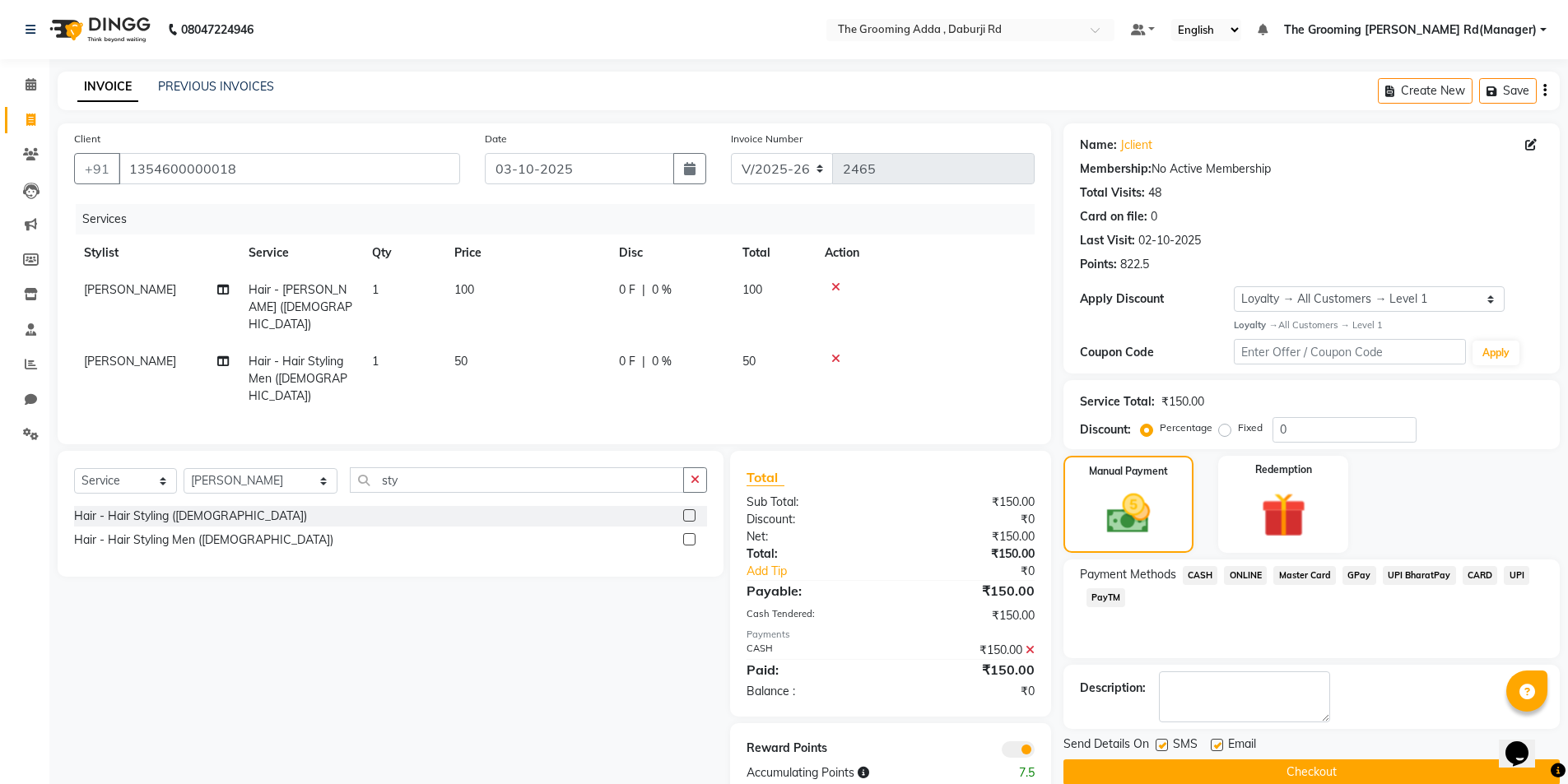
click at [1223, 744] on label at bounding box center [1217, 745] width 12 height 12
click at [1222, 744] on input "checkbox" at bounding box center [1216, 745] width 11 height 11
checkbox input "false"
click at [1159, 749] on label at bounding box center [1161, 745] width 12 height 12
click at [1159, 749] on input "checkbox" at bounding box center [1160, 745] width 11 height 11
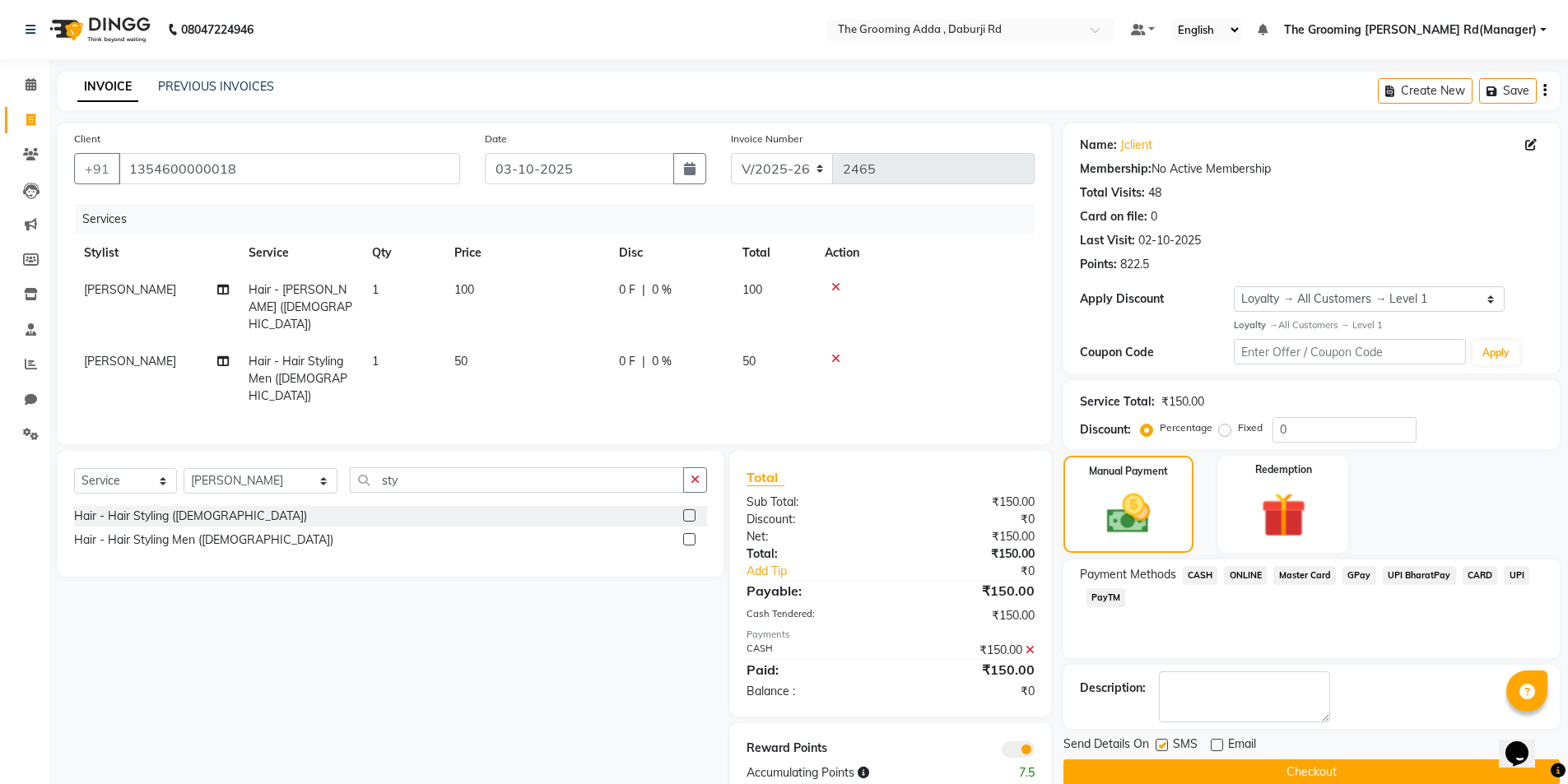
checkbox input "false"
click at [1156, 773] on button "Checkout" at bounding box center [1311, 772] width 496 height 26
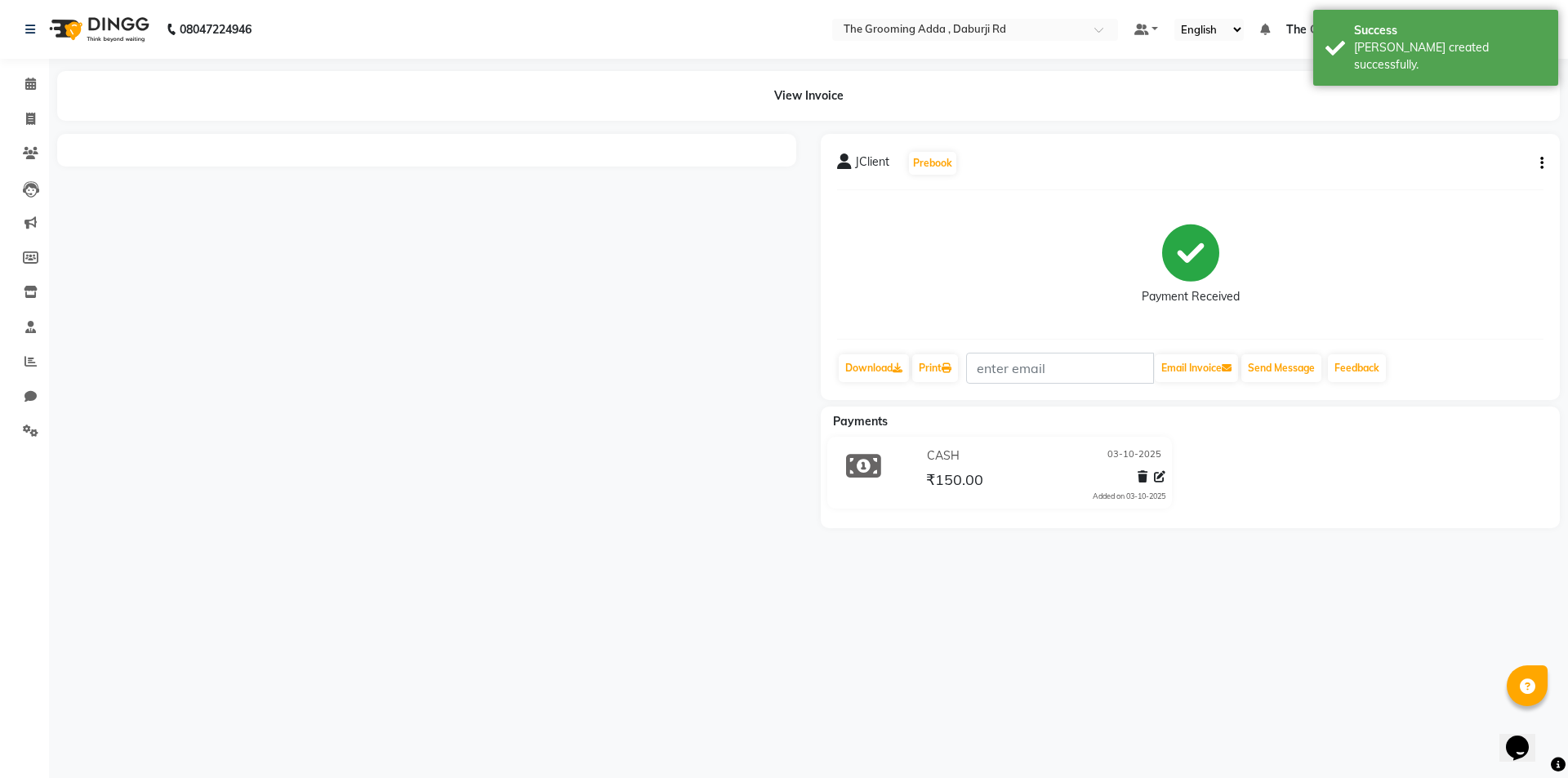
select select "service"
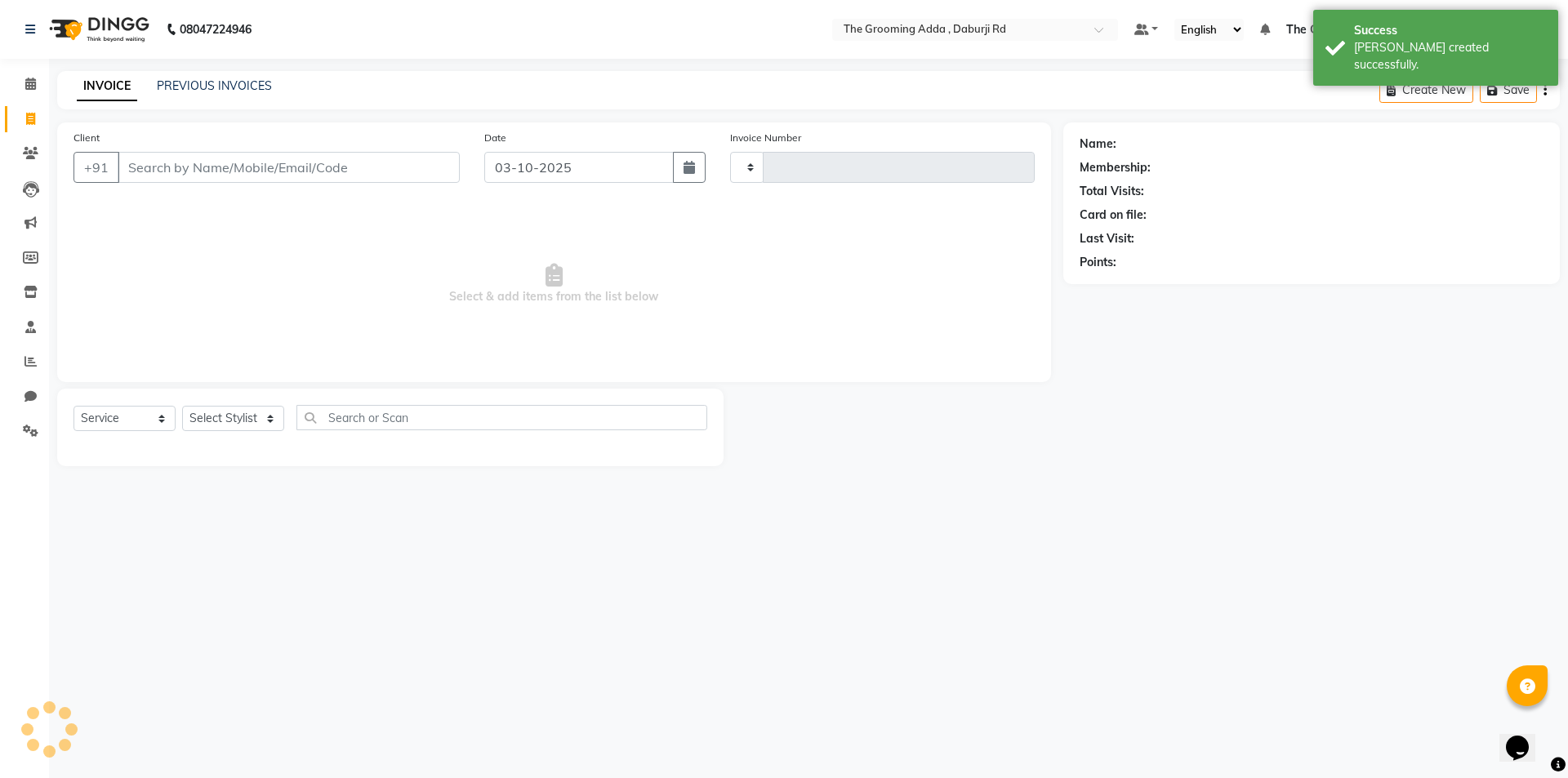
type input "2466"
select select "8001"
